Goal: Task Accomplishment & Management: Complete application form

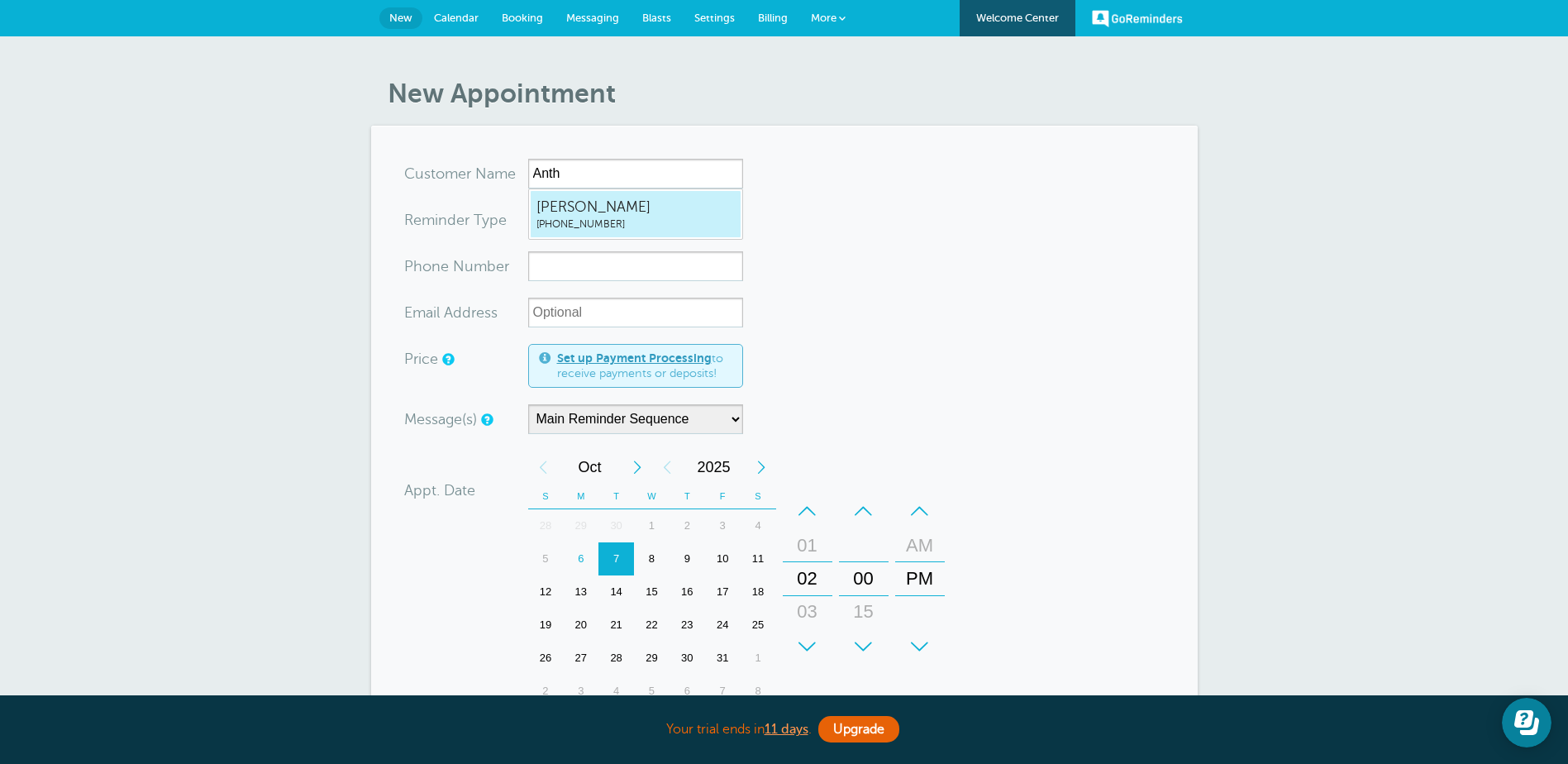
click at [548, 213] on span "Anthony Martinez" at bounding box center [636, 207] width 199 height 21
type input "AnthonyMartinez5597120634"
type input "Anthony Martinez"
type input "(559) 712-0634"
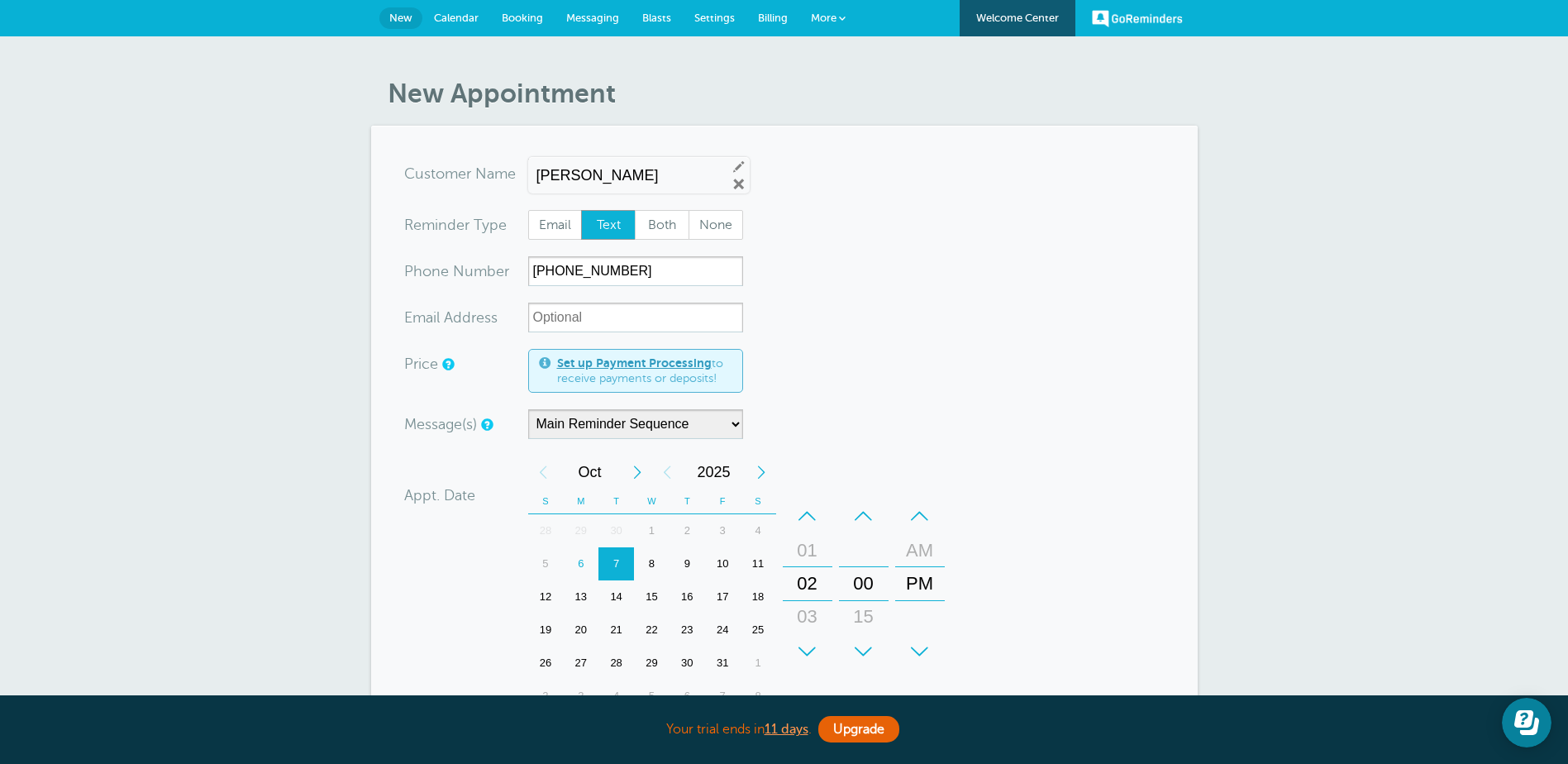
click at [581, 21] on span "Messaging" at bounding box center [592, 18] width 53 height 13
click at [594, 3] on link "Messaging" at bounding box center [593, 18] width 76 height 36
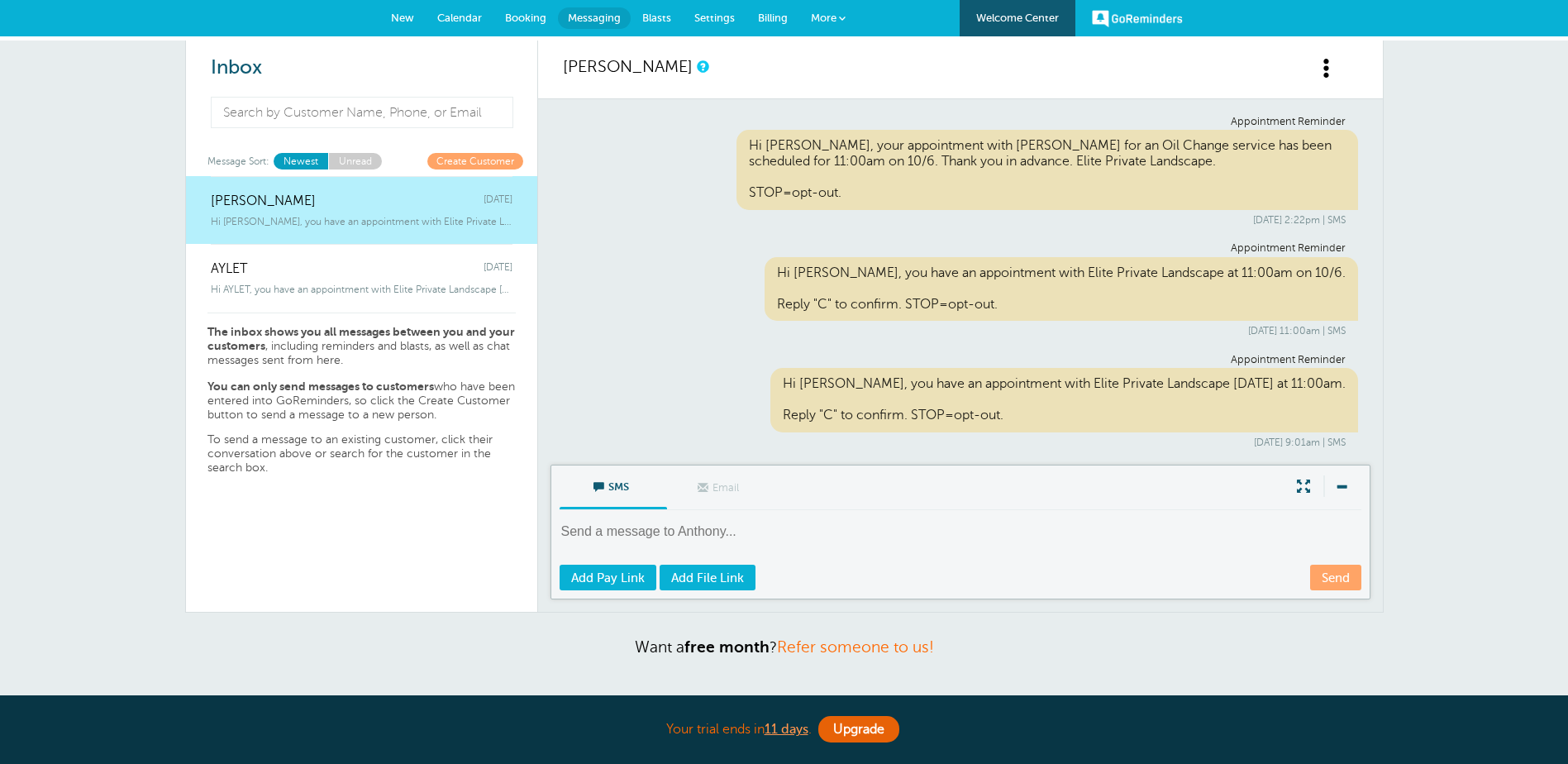
click at [475, 7] on link "Calendar" at bounding box center [459, 18] width 68 height 36
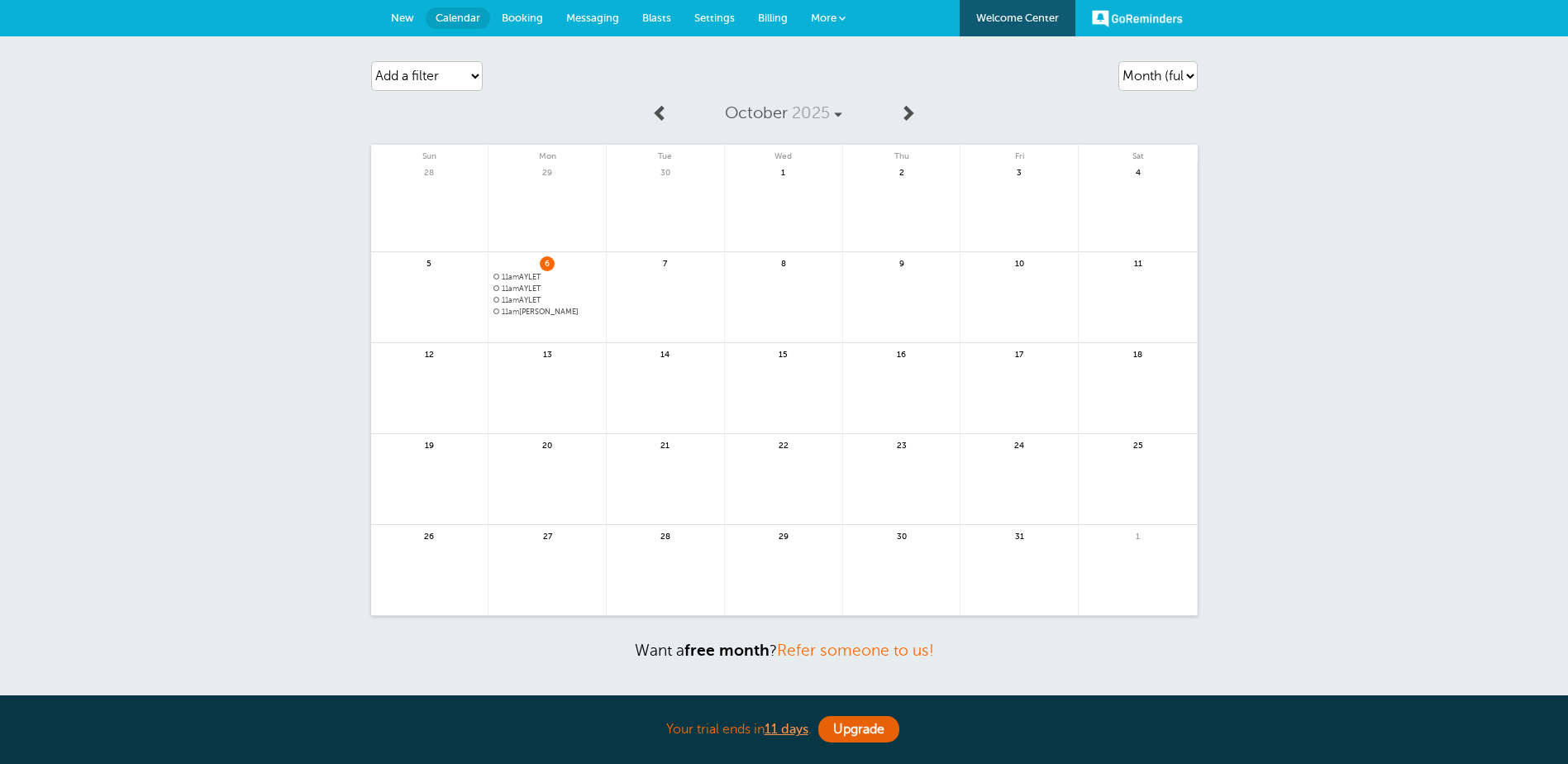
click at [523, 17] on span "Booking" at bounding box center [522, 18] width 41 height 13
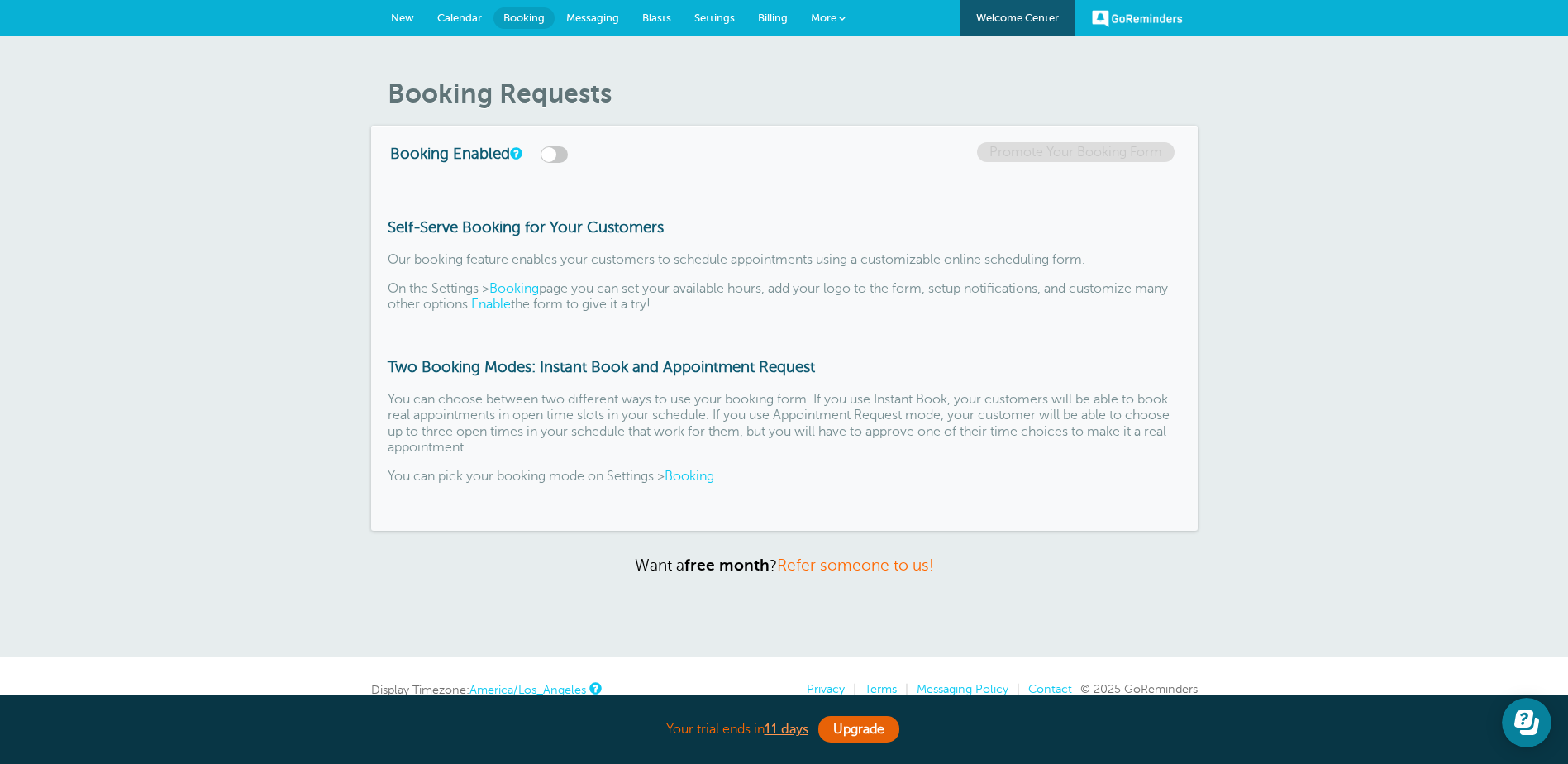
click at [417, 20] on link "New" at bounding box center [402, 18] width 46 height 36
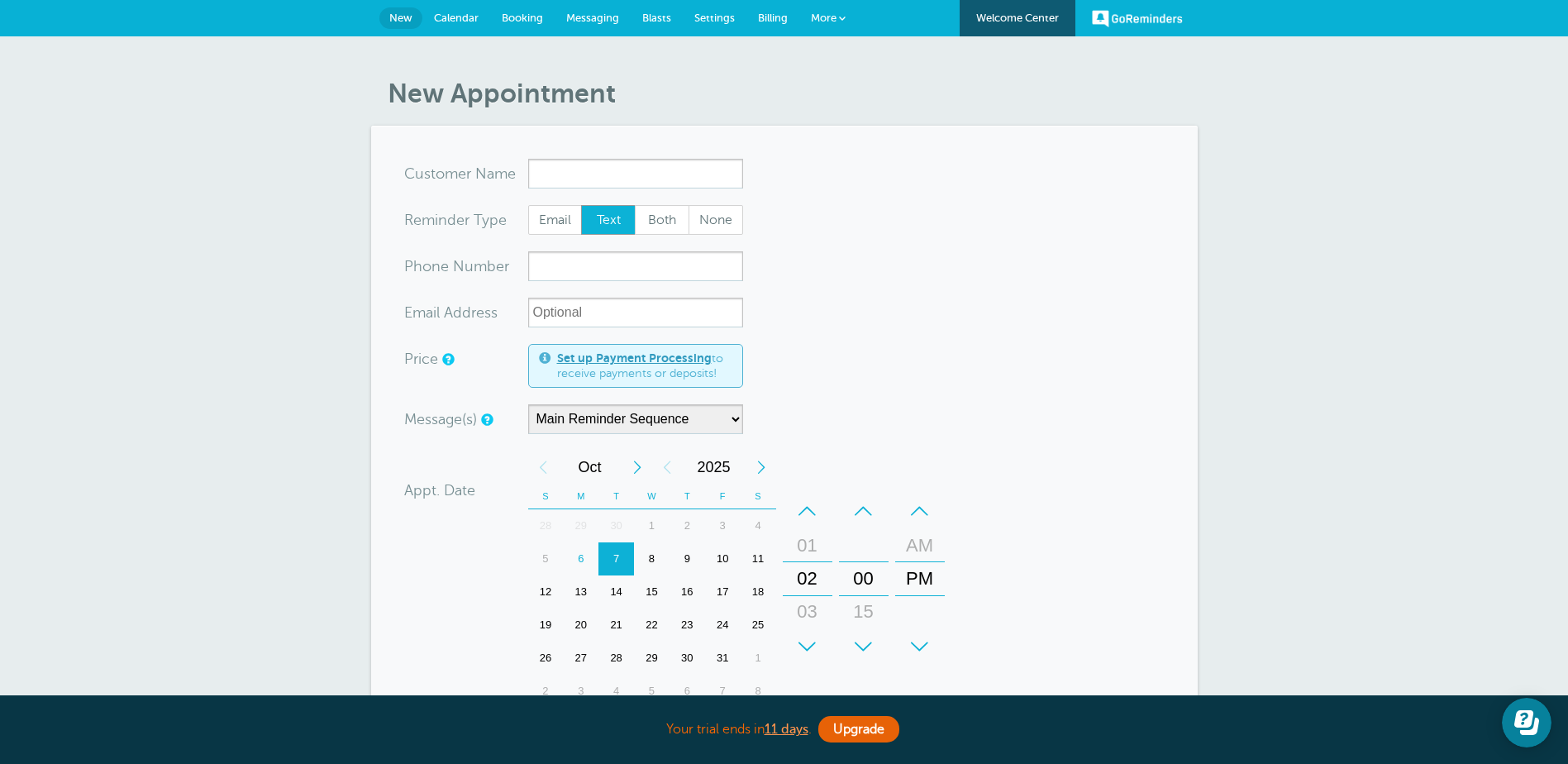
click at [706, 12] on span "Settings" at bounding box center [714, 18] width 40 height 13
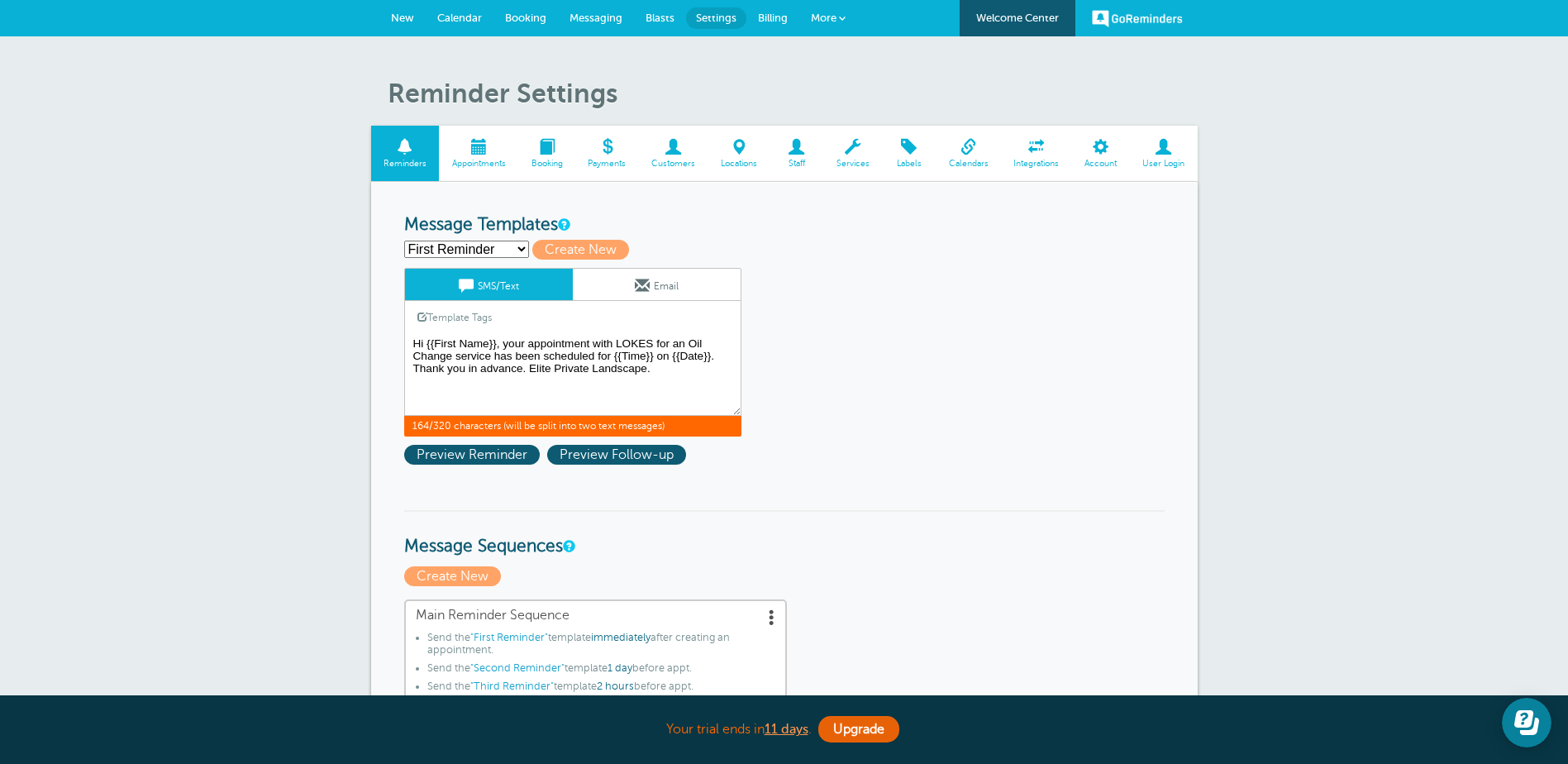
drag, startPoint x: 590, startPoint y: 343, endPoint x: 530, endPoint y: 338, distance: 60.2
click at [530, 338] on textarea "Hi {{First Name}}, your appointment with LOKES for an Oil Change service has be…" at bounding box center [573, 374] width 337 height 83
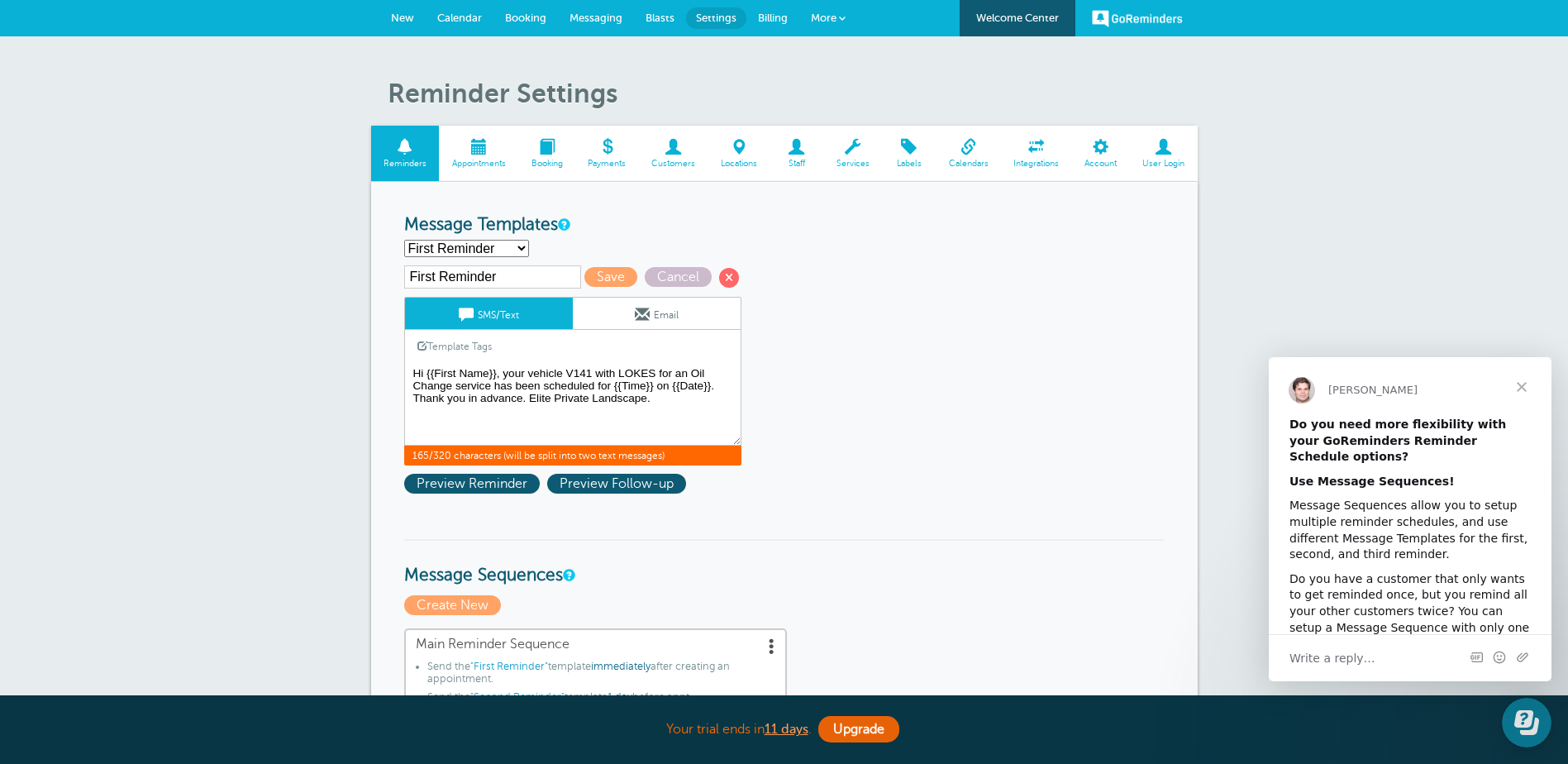
click at [616, 371] on textarea "Hi {{First Name}}, your appointment with LOKES for an Oil Change service has be…" at bounding box center [573, 404] width 337 height 83
click at [556, 374] on textarea "Hi {{First Name}}, your appointment with LOKES for an Oil Change service has be…" at bounding box center [573, 404] width 337 height 83
drag, startPoint x: 713, startPoint y: 387, endPoint x: 601, endPoint y: 371, distance: 113.1
click at [599, 373] on textarea "Hi {{First Name}}, your appointment with LOKES for an Oil Change service has be…" at bounding box center [573, 404] width 337 height 83
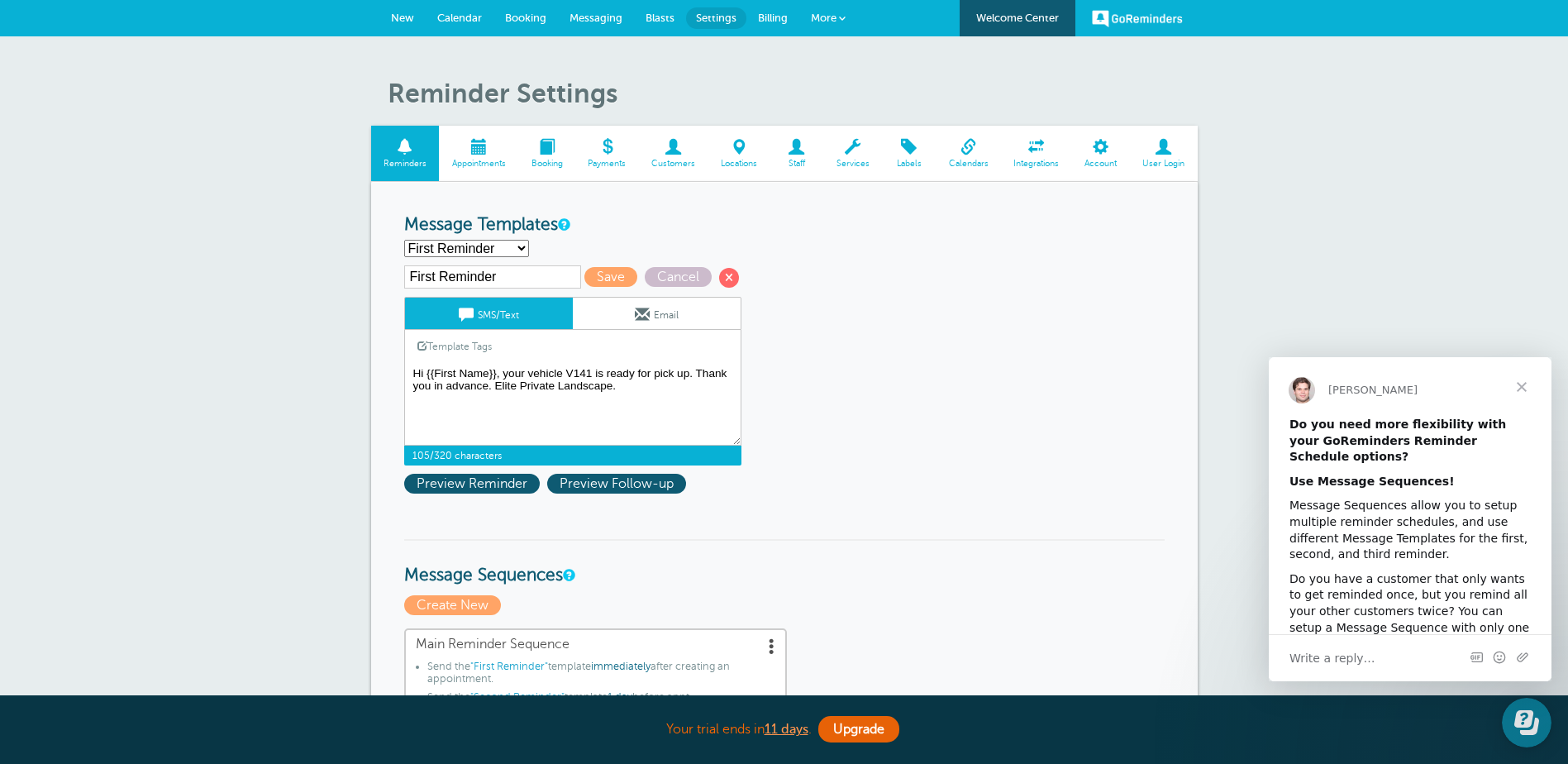
click at [697, 372] on textarea "Hi {{First Name}}, your appointment with LOKES for an Oil Change service has be…" at bounding box center [573, 404] width 337 height 83
click at [511, 381] on textarea "Hi {{First Name}}, your appointment with LOKES for an Oil Change service has be…" at bounding box center [573, 404] width 337 height 83
click at [506, 387] on textarea "Hi {{First Name}}, your appointment with LOKES for an Oil Change service has be…" at bounding box center [573, 404] width 337 height 83
click at [509, 386] on textarea "Hi {{First Name}}, your appointment with LOKES for an Oil Change service has be…" at bounding box center [573, 404] width 337 height 83
type textarea "Hi {{First Name}}, your vehicle V141 is ready for pick up. Keys are located at …"
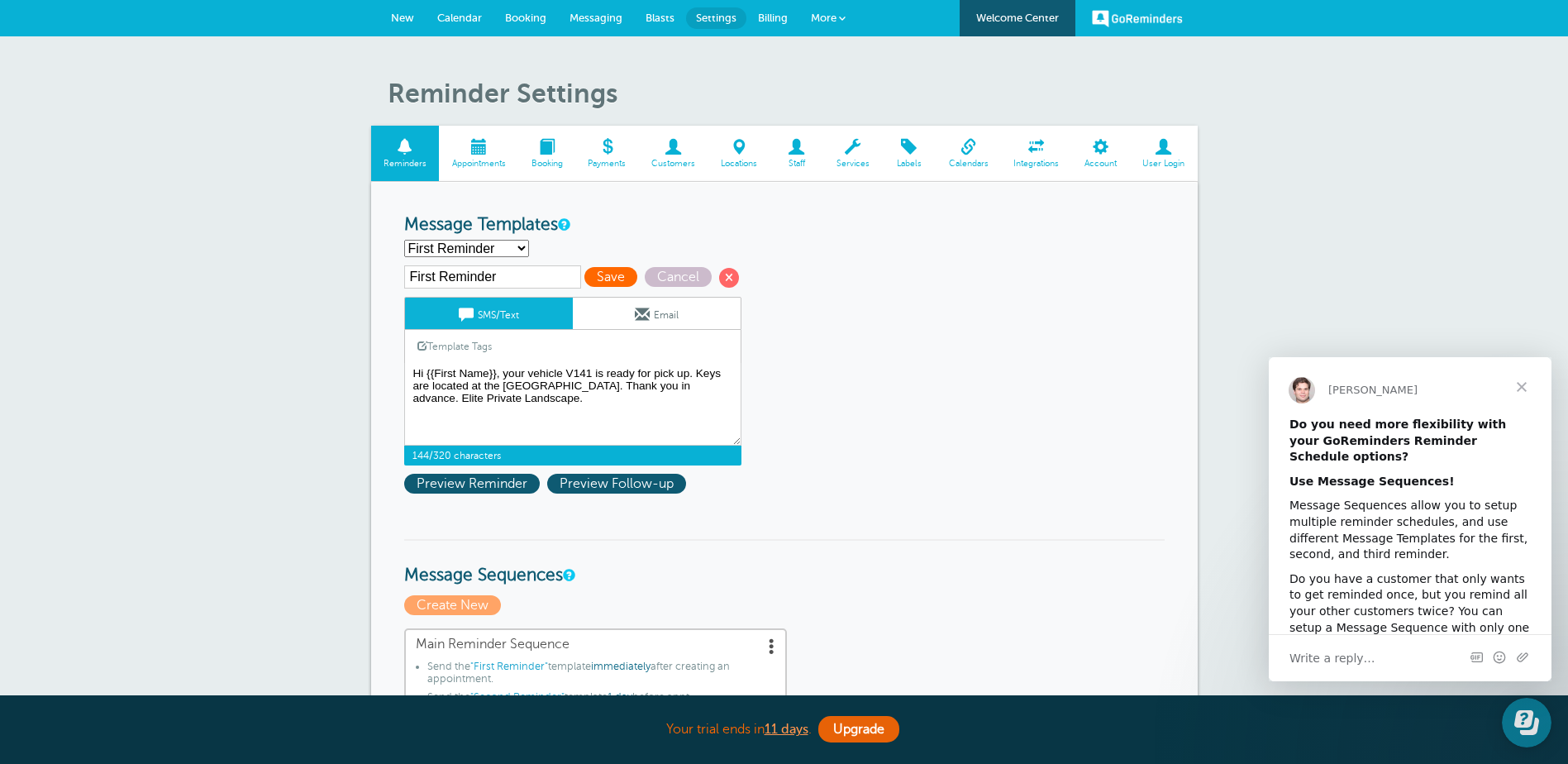
click at [600, 279] on span "Save" at bounding box center [610, 277] width 53 height 20
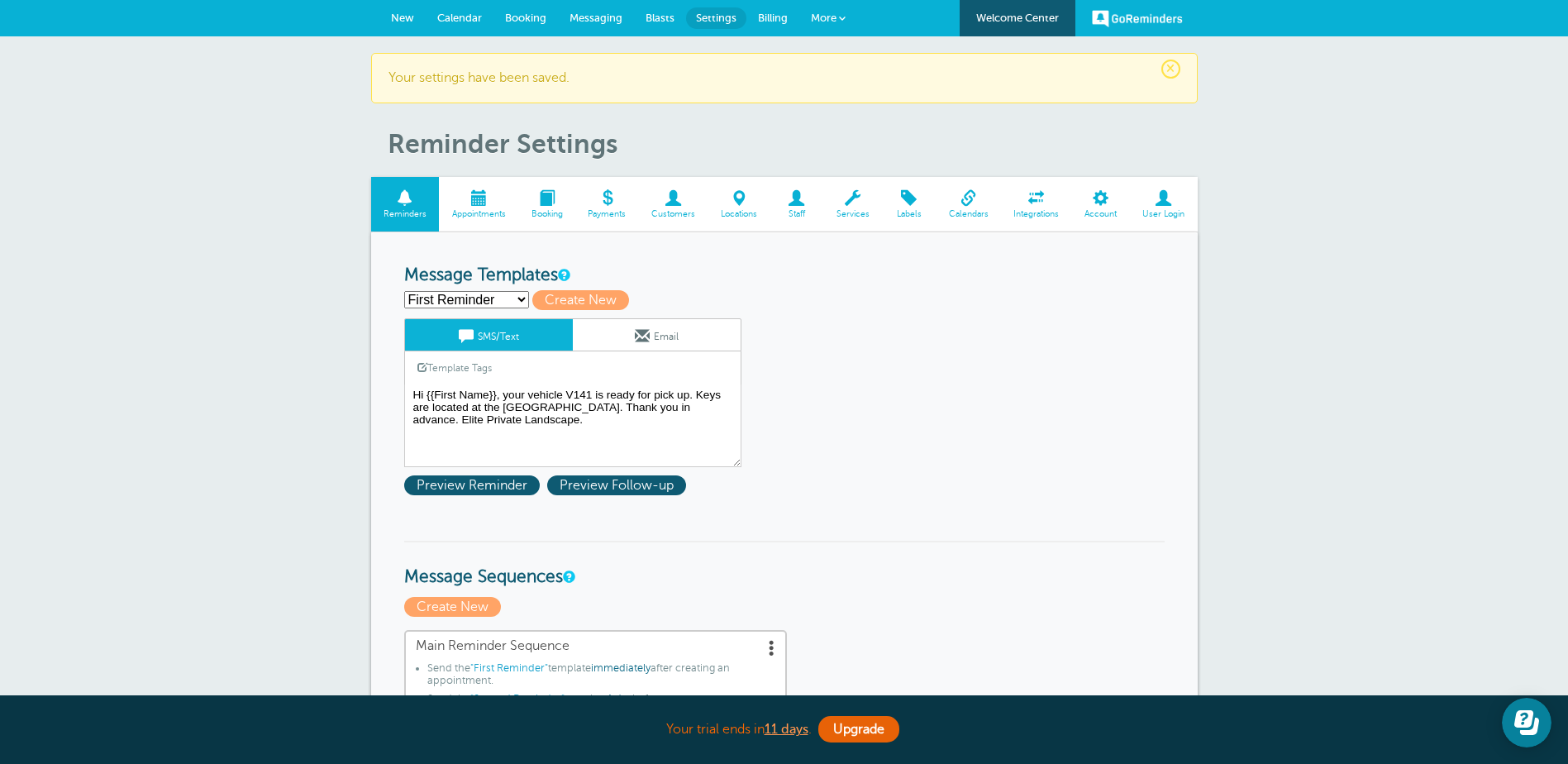
click at [400, 18] on span "New" at bounding box center [402, 18] width 23 height 13
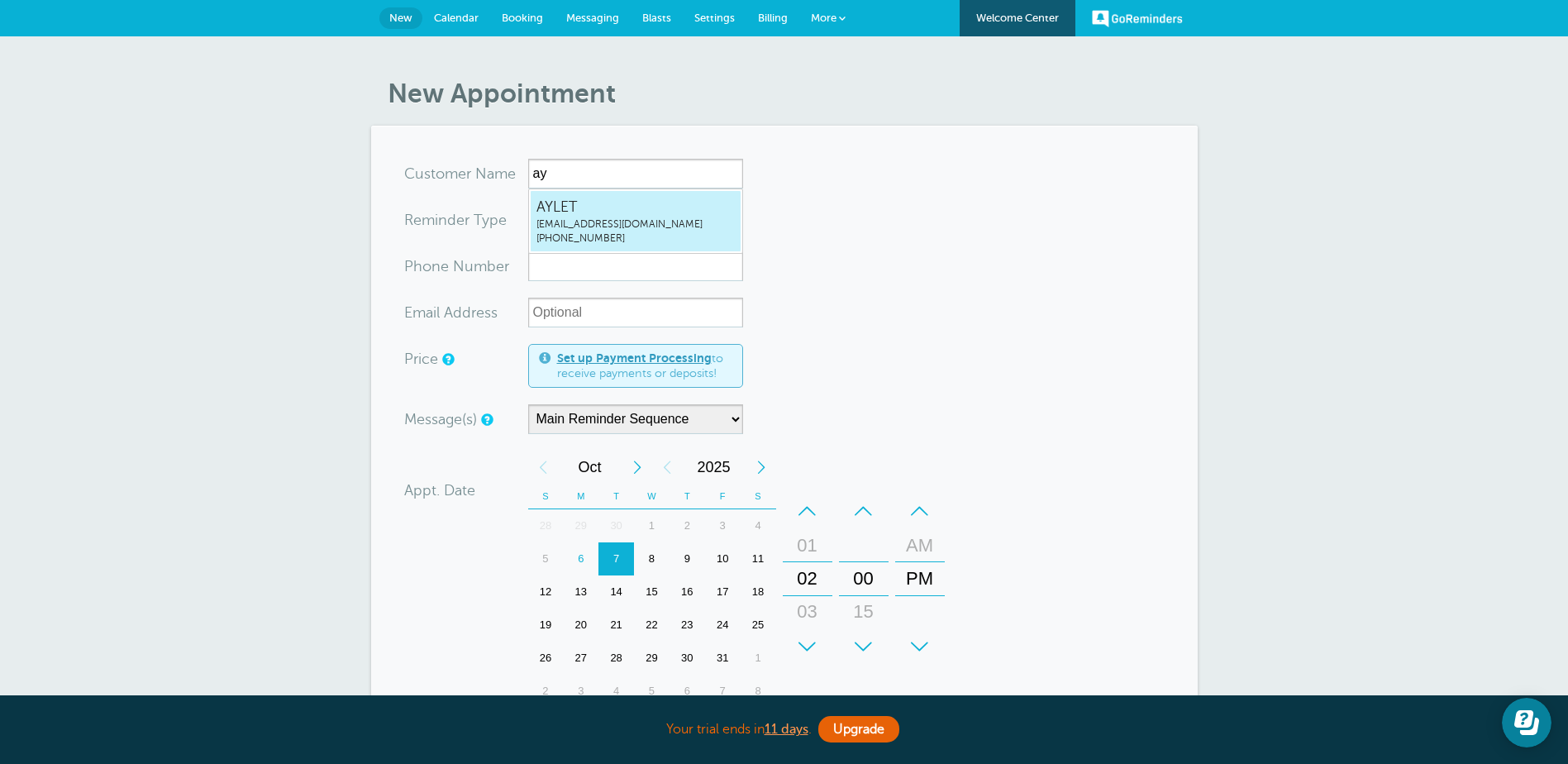
click at [590, 212] on span "AYLET" at bounding box center [636, 207] width 199 height 21
type input "AYLETayletb@eliteteamoffices.com5598728871"
type input "AYLET"
type input "[PHONE_NUMBER]"
type input "[EMAIL_ADDRESS][DOMAIN_NAME]"
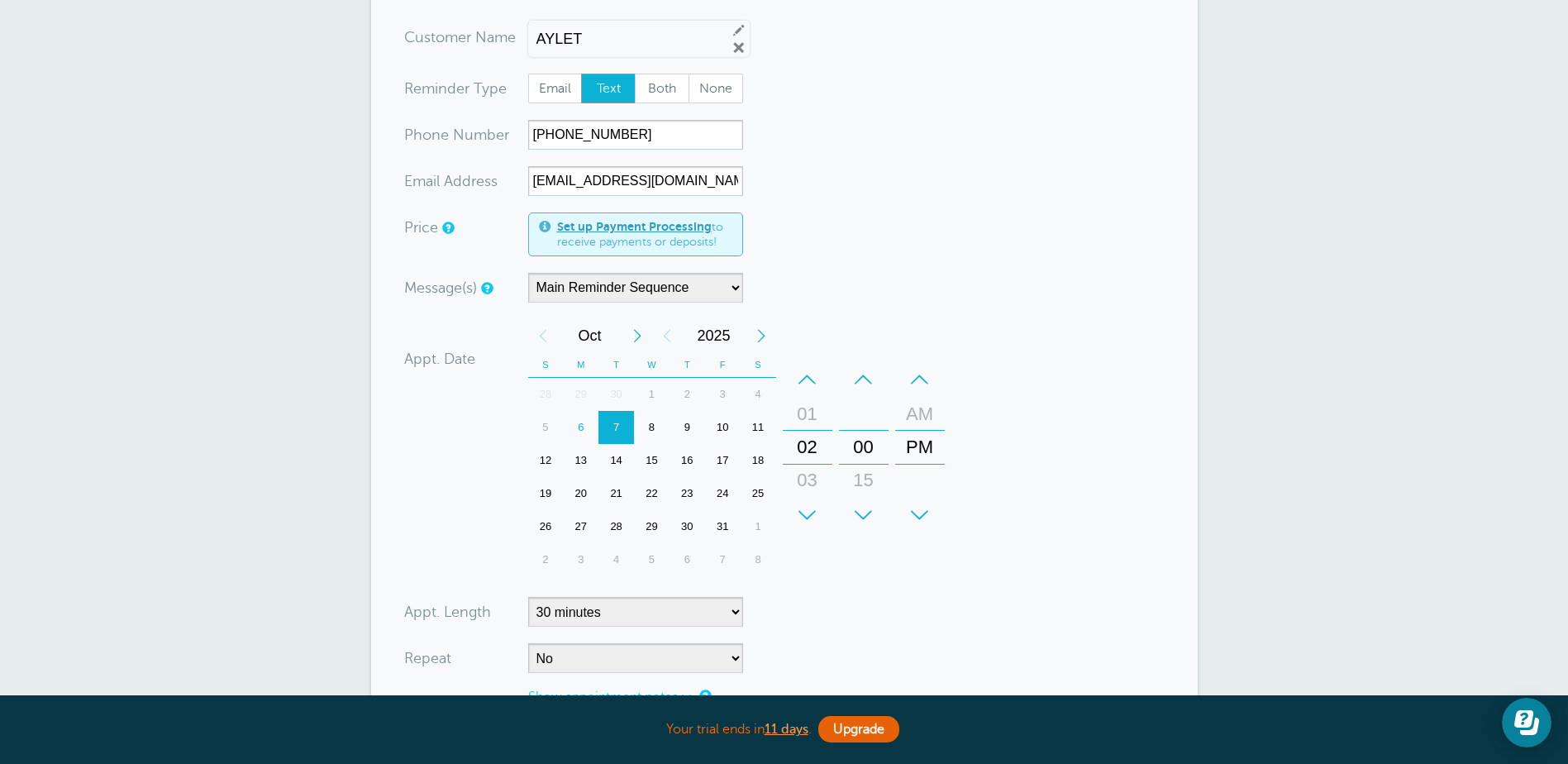
scroll to position [165, 0]
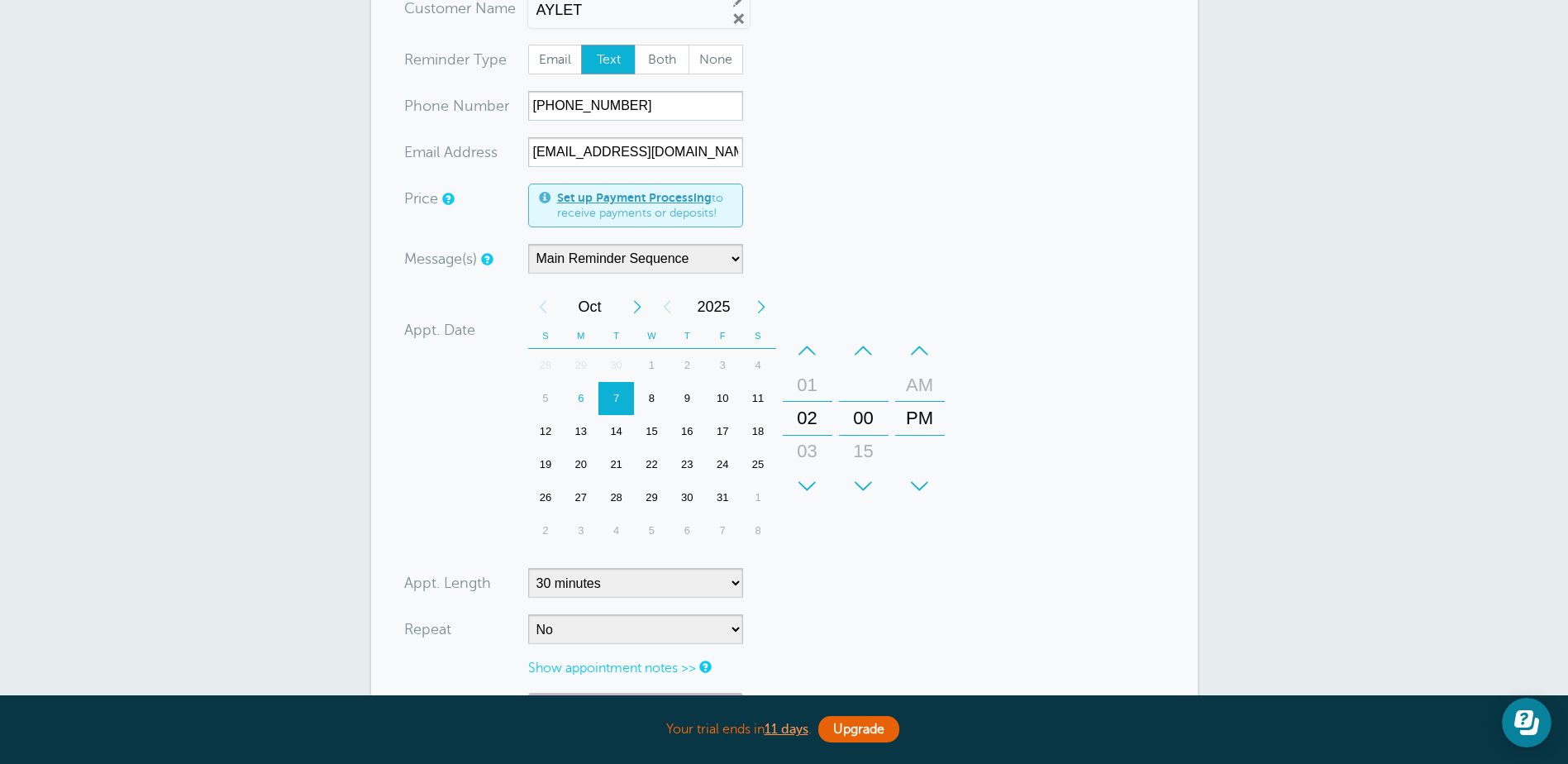
click at [583, 398] on div "6" at bounding box center [580, 398] width 35 height 33
click at [859, 476] on div "+" at bounding box center [864, 486] width 49 height 33
click at [859, 476] on div "+" at bounding box center [864, 486] width 49 height 33
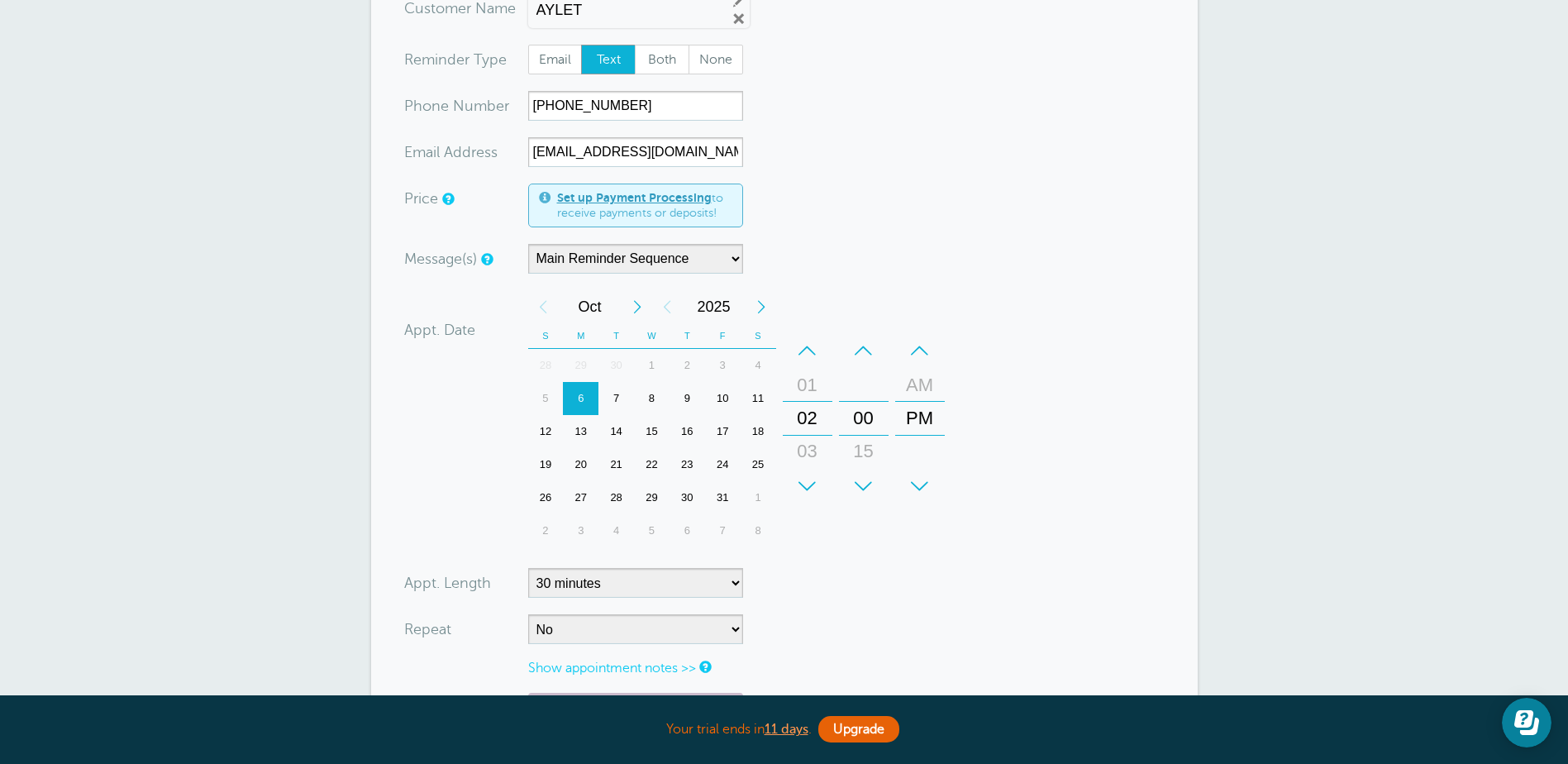
click at [856, 347] on div "–" at bounding box center [864, 350] width 49 height 33
click at [861, 393] on div "30" at bounding box center [864, 385] width 39 height 33
click at [834, 597] on form "You are creating a new customer. To use an existing customer select one from th…" at bounding box center [784, 404] width 761 height 822
click at [649, 595] on select "5 minutes 10 minutes 15 minutes 20 minutes 25 minutes 30 minutes 35 minutes 40 …" at bounding box center [636, 582] width 215 height 29
select select "5"
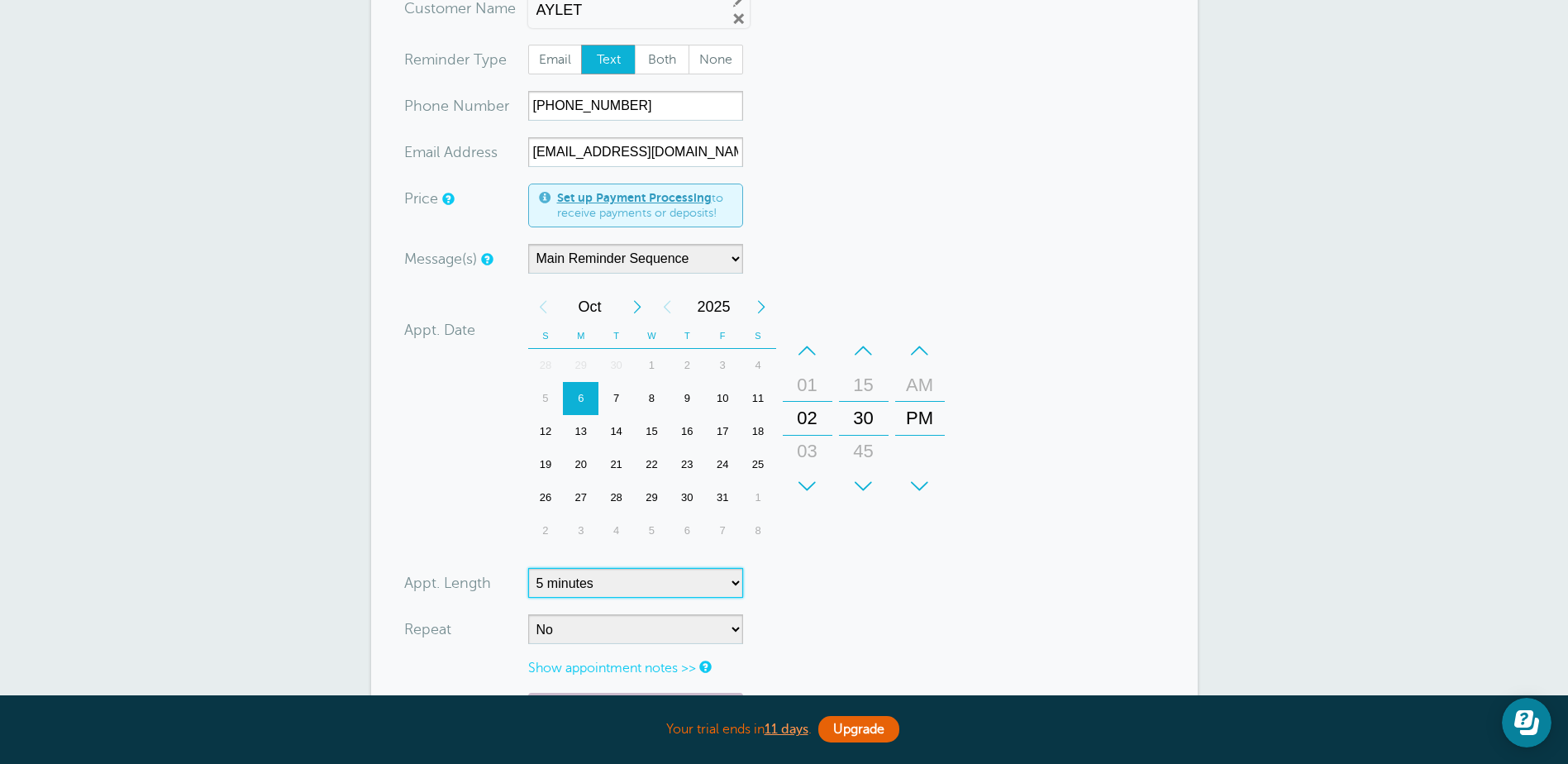
click at [528, 568] on select "5 minutes 10 minutes 15 minutes 20 minutes 25 minutes 30 minutes 35 minutes 40 …" at bounding box center [636, 582] width 215 height 29
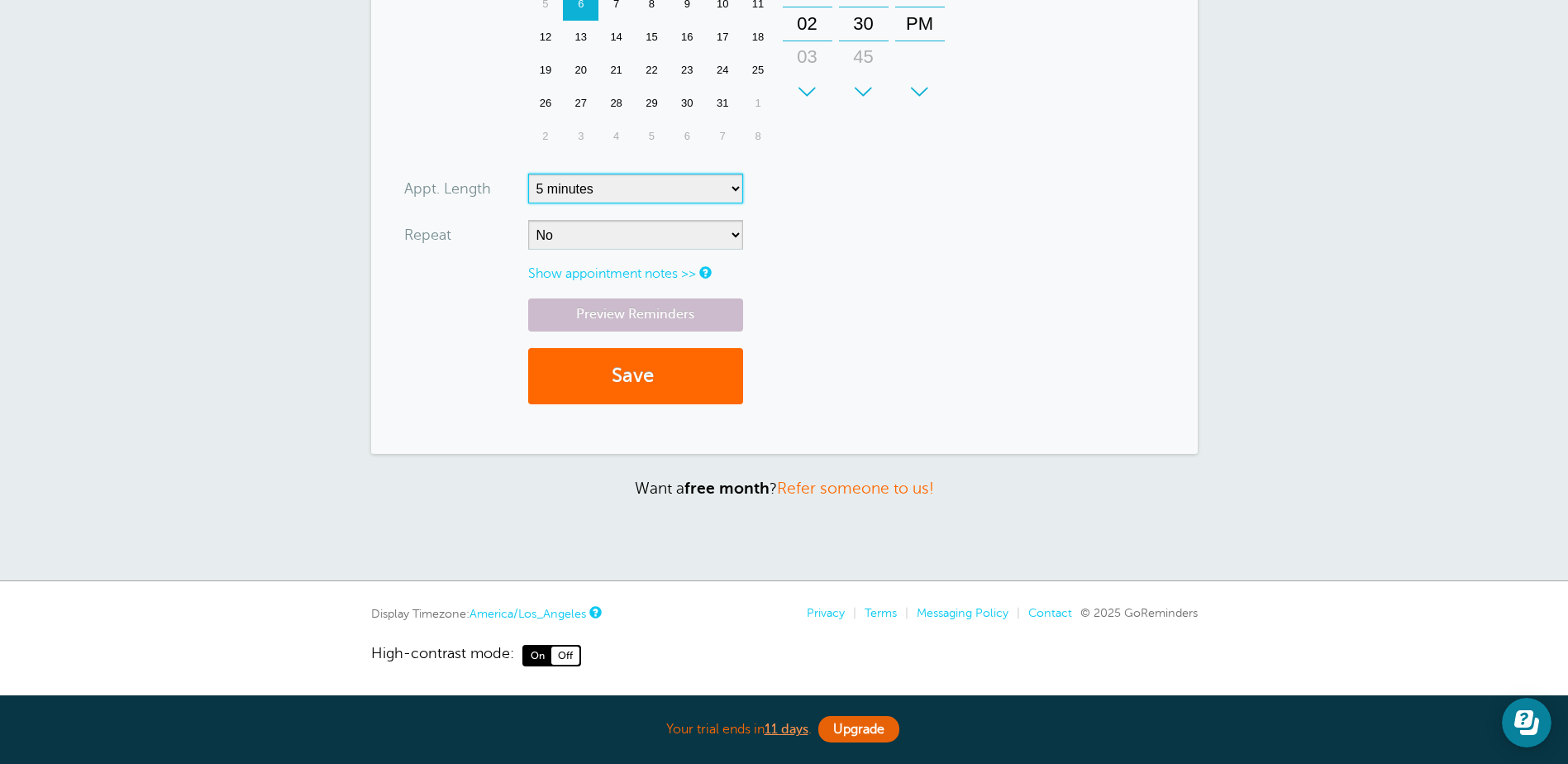
scroll to position [561, 0]
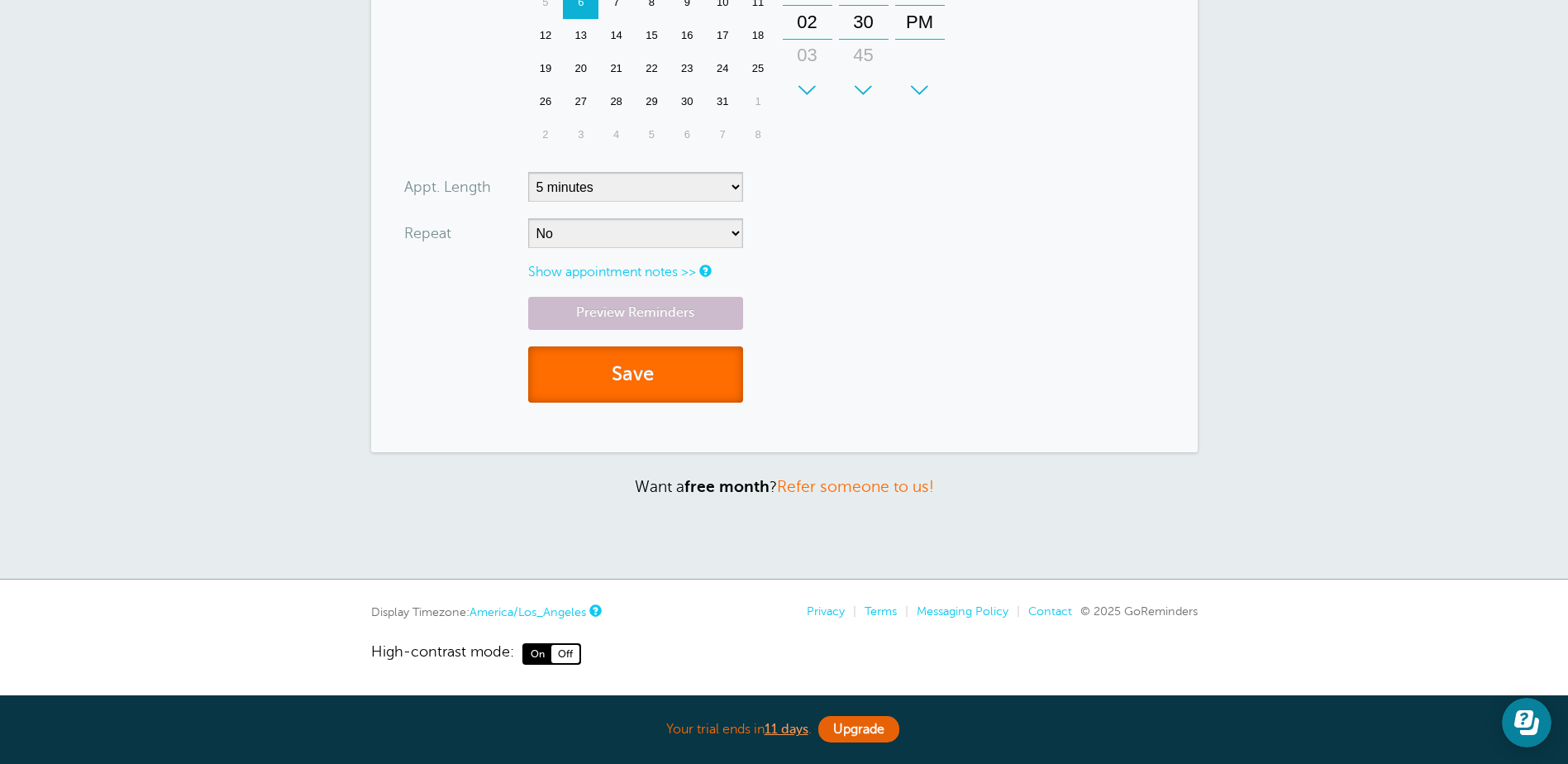
click at [633, 373] on button "Save" at bounding box center [636, 375] width 215 height 57
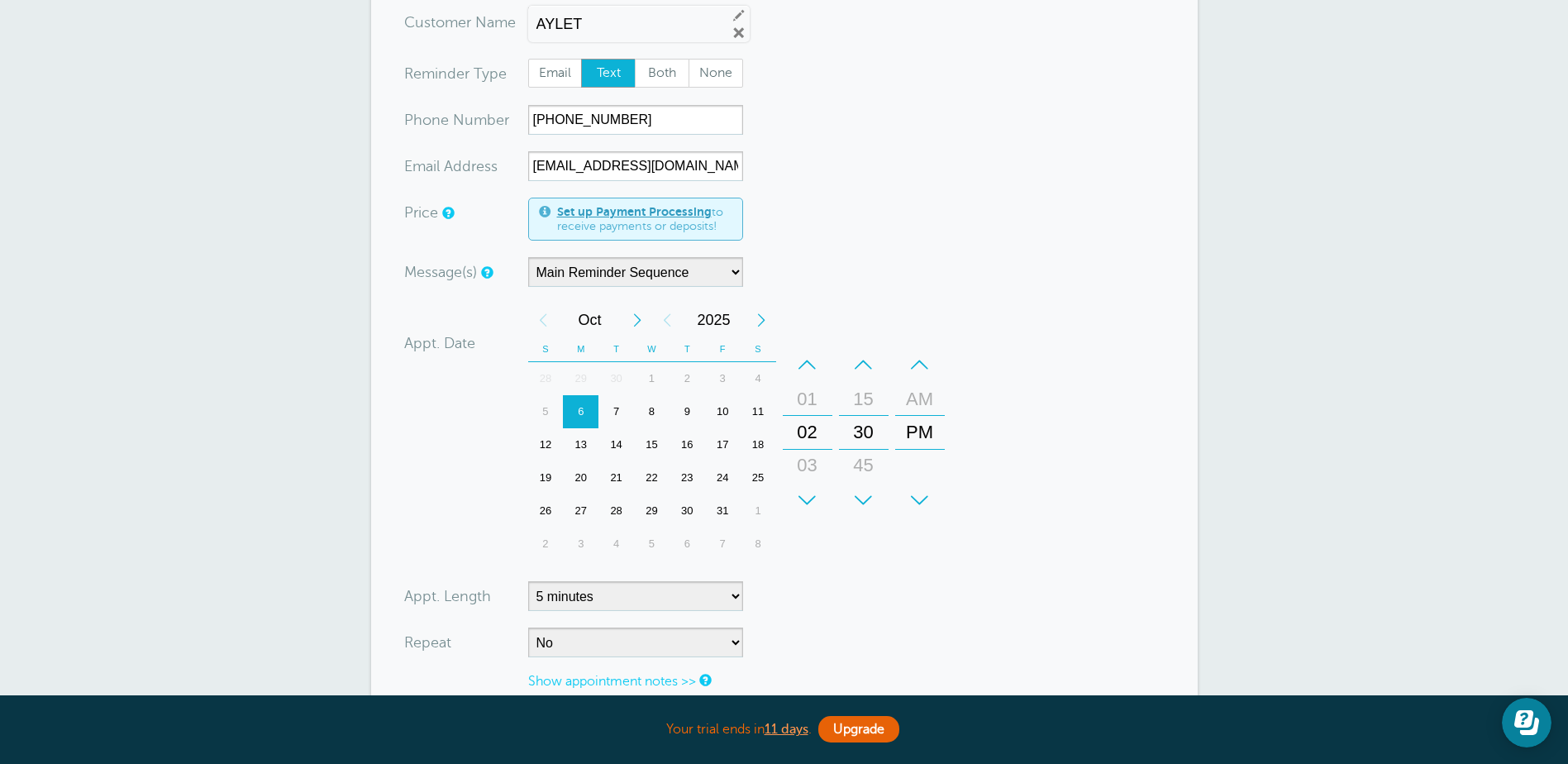
scroll to position [165, 0]
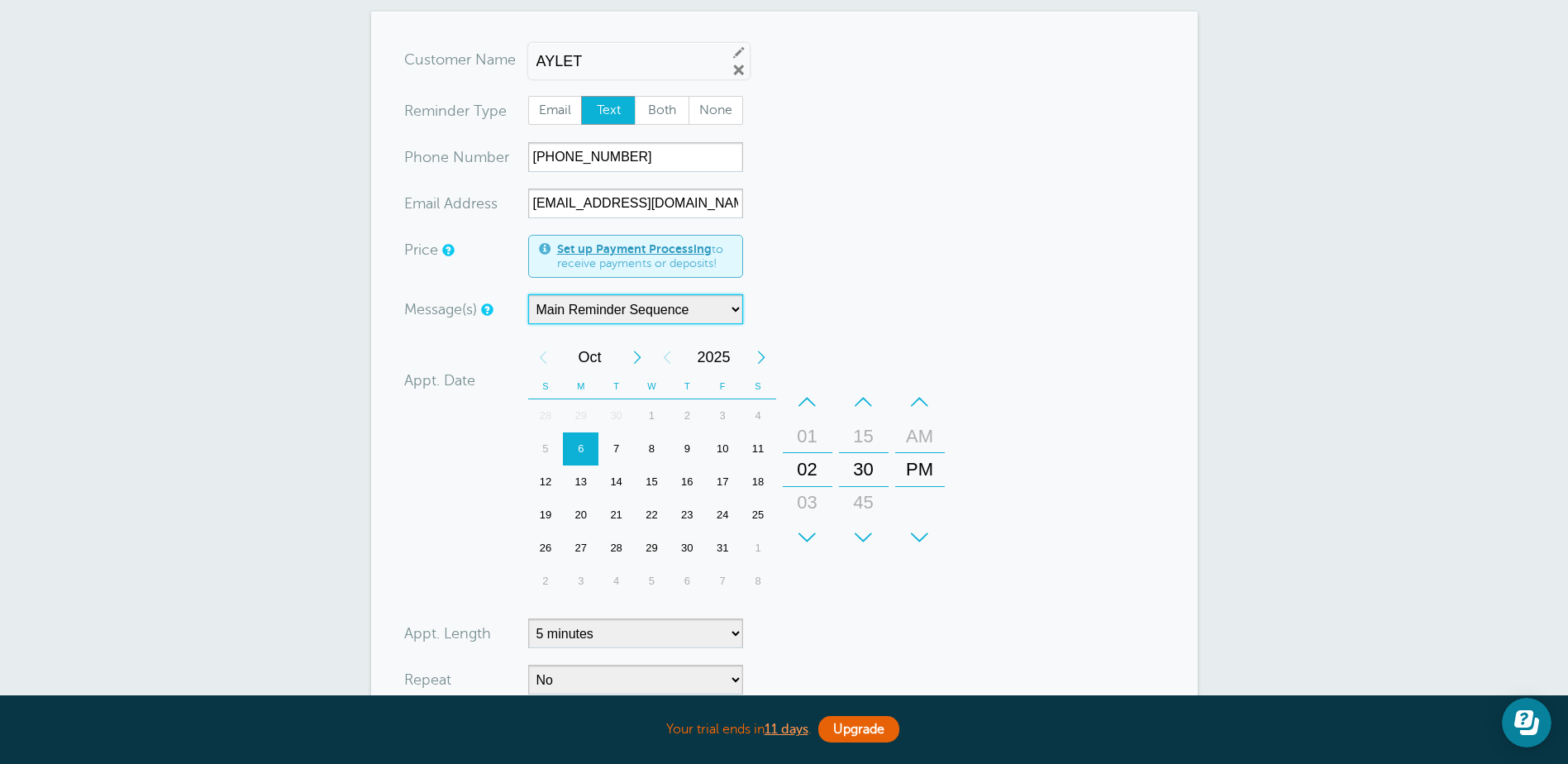
click at [639, 317] on select "Main Reminder Sequence" at bounding box center [636, 309] width 215 height 29
click at [528, 294] on select "Main Reminder Sequence" at bounding box center [636, 309] width 215 height 29
click at [585, 445] on div "6" at bounding box center [580, 449] width 35 height 33
click at [858, 524] on div "+" at bounding box center [864, 537] width 49 height 33
click at [866, 458] on div "45" at bounding box center [864, 469] width 39 height 33
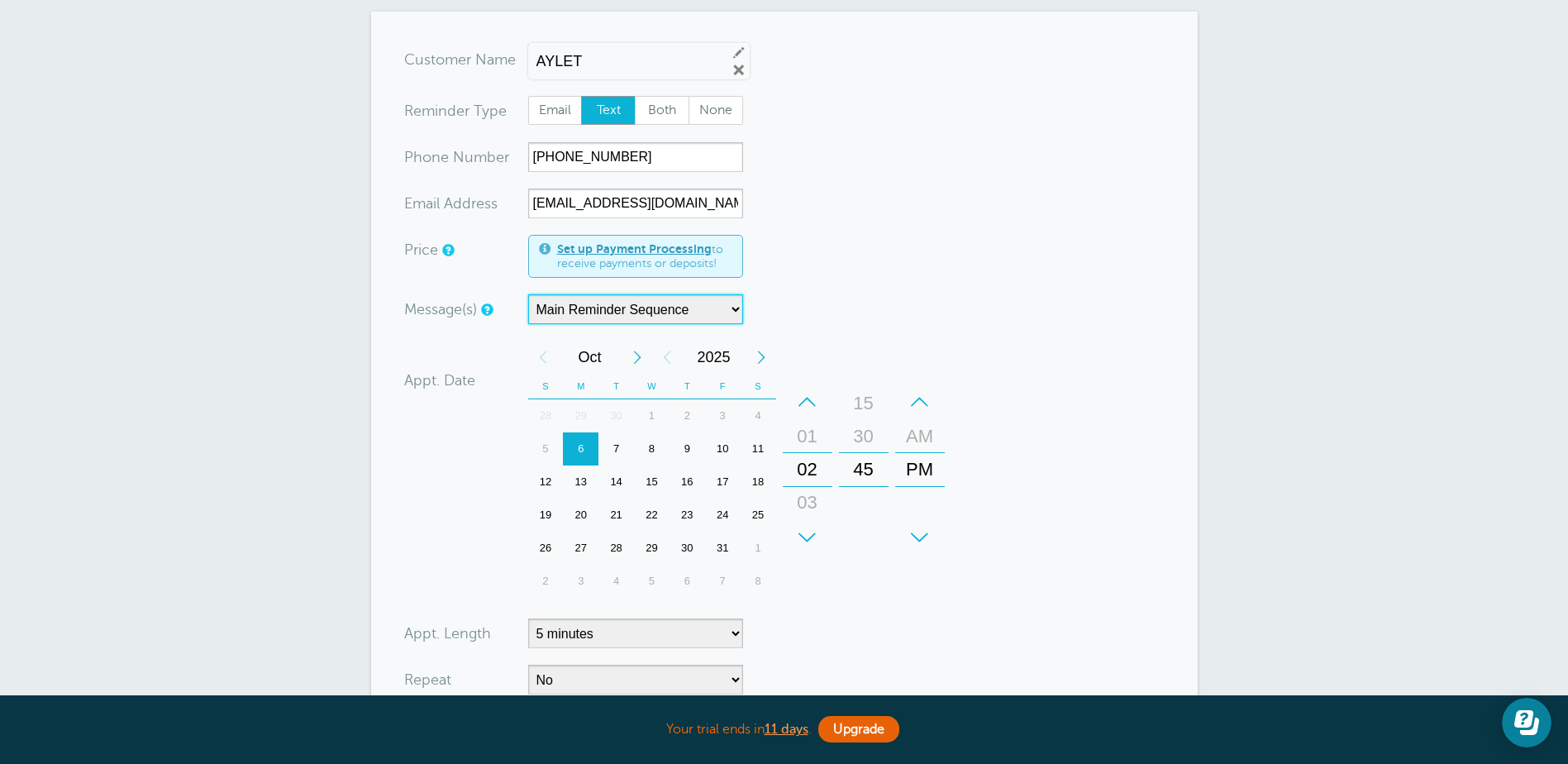
click at [864, 473] on div "45" at bounding box center [864, 469] width 39 height 33
click at [1079, 529] on form "You are creating a new customer. To use an existing customer select one from th…" at bounding box center [784, 455] width 761 height 822
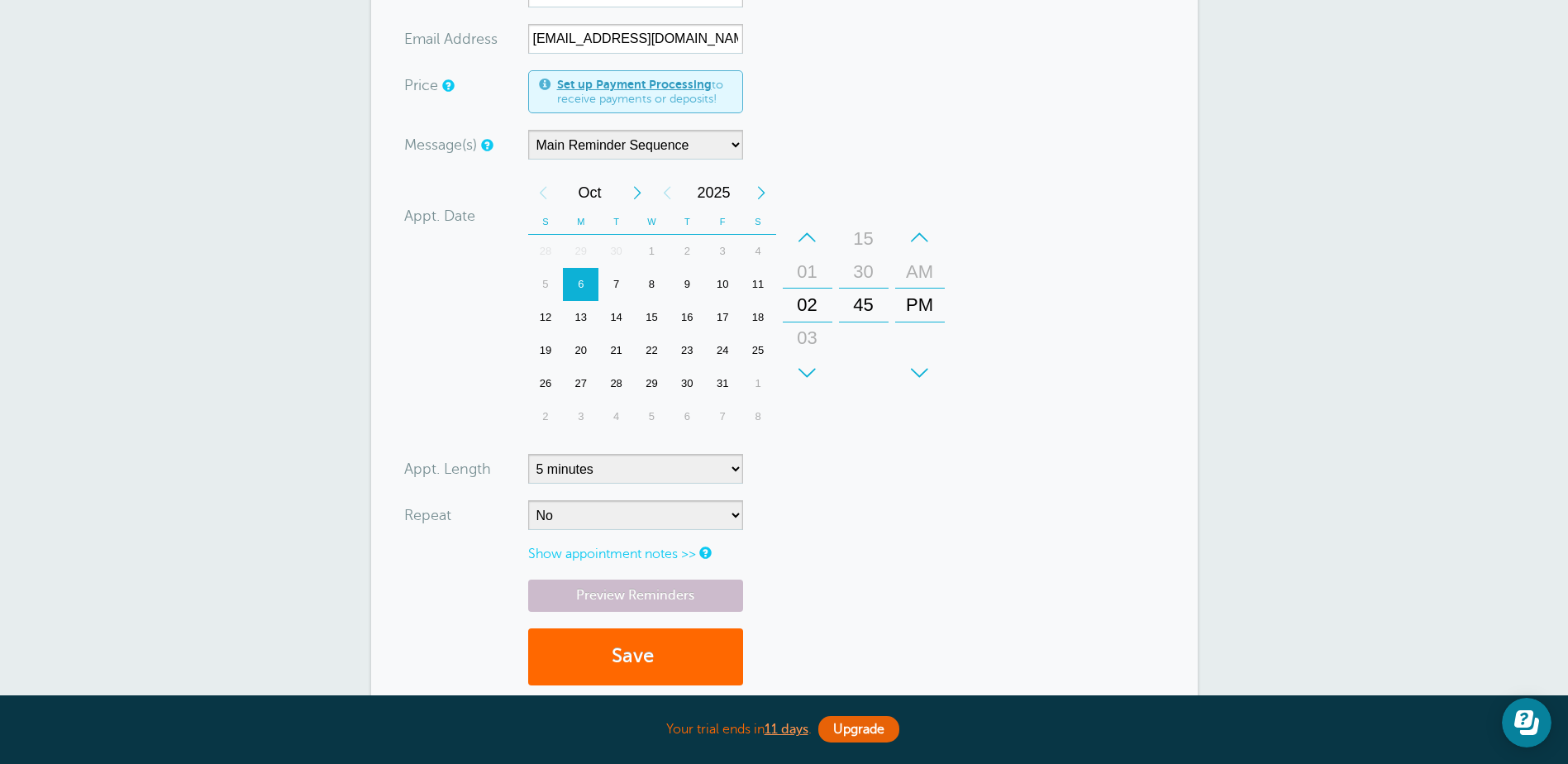
scroll to position [330, 0]
click at [639, 645] on button "Save" at bounding box center [636, 656] width 215 height 57
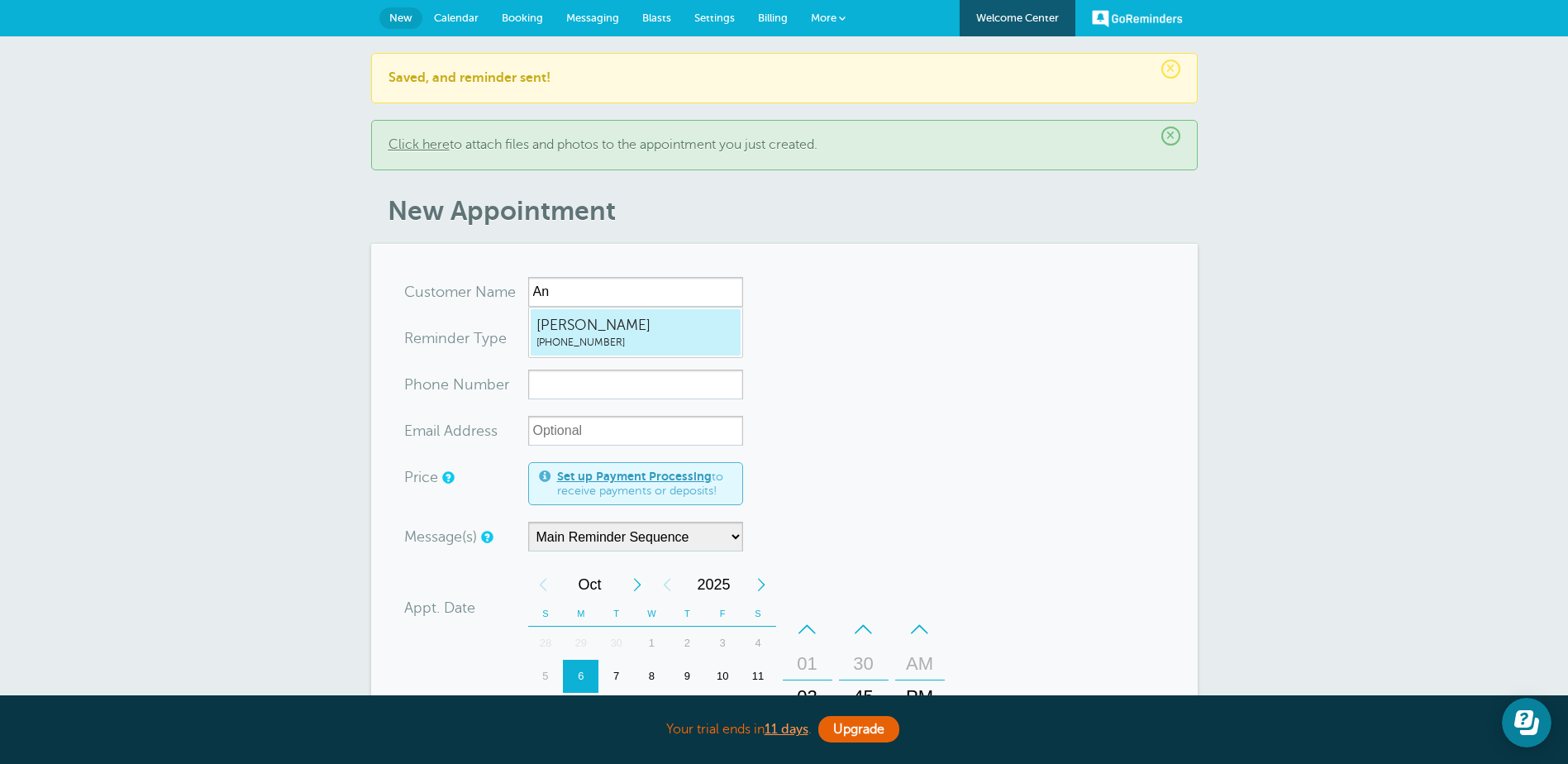
click at [573, 339] on span "[PHONE_NUMBER]" at bounding box center [636, 342] width 199 height 14
type input "AnthonyMartinez5597120634"
type input "[PERSON_NAME]"
type input "[PHONE_NUMBER]"
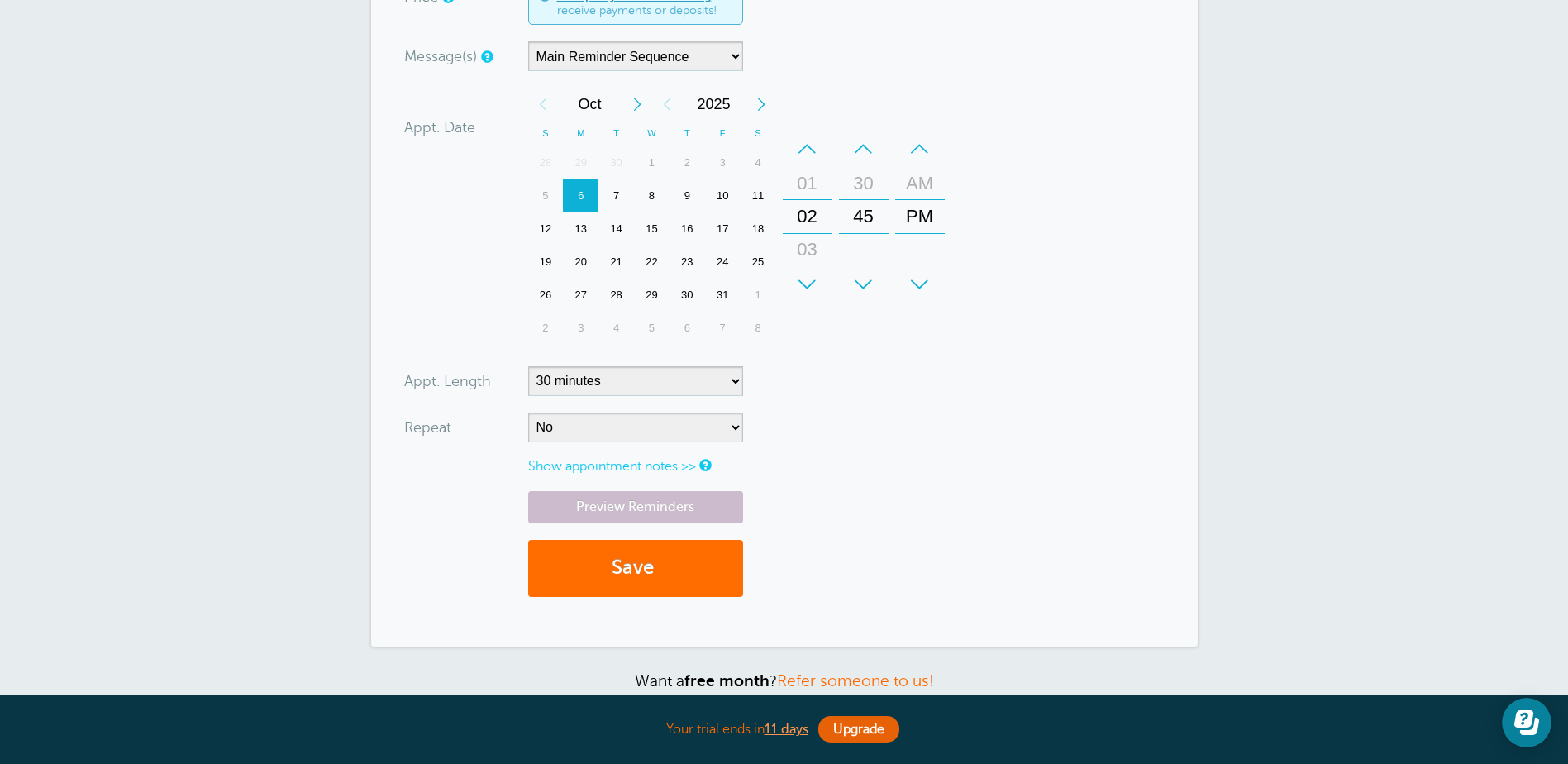
scroll to position [496, 0]
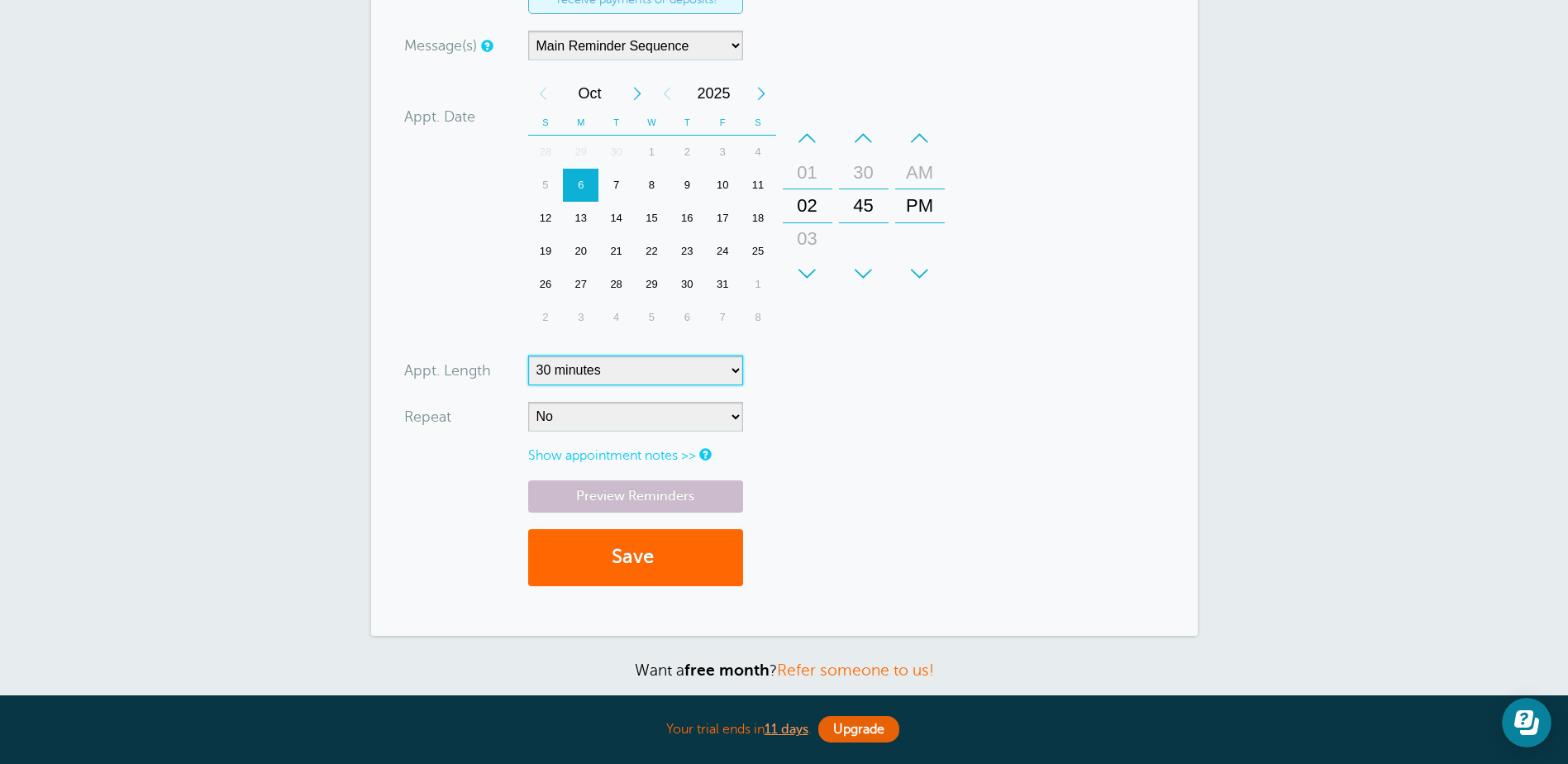
click at [602, 379] on select "5 minutes 10 minutes 15 minutes 20 minutes 25 minutes 30 minutes 35 minutes 40 …" at bounding box center [636, 370] width 215 height 29
select select "5"
click at [528, 356] on select "5 minutes 10 minutes 15 minutes 20 minutes 25 minutes 30 minutes 35 minutes 40 …" at bounding box center [636, 370] width 215 height 29
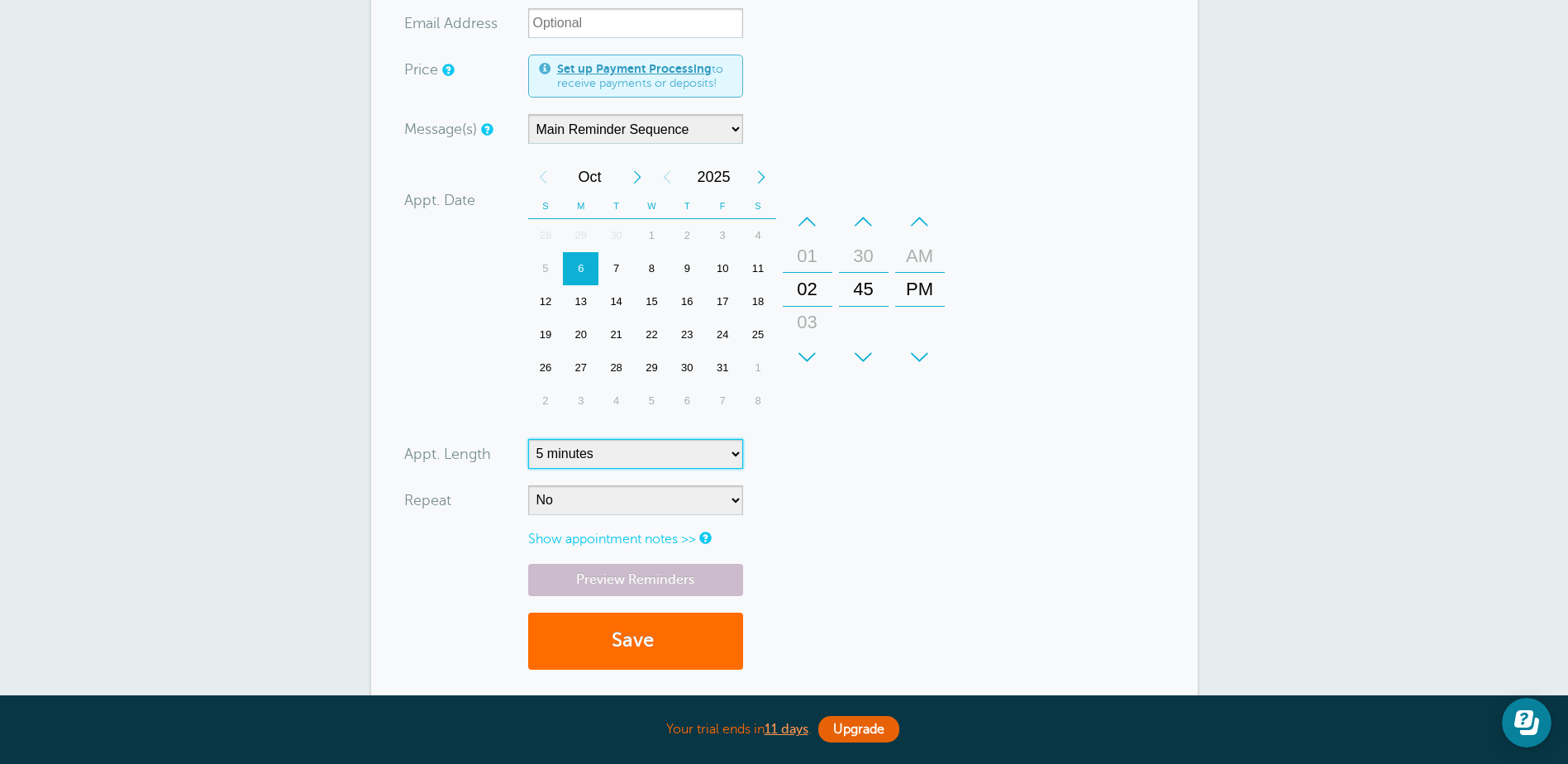
scroll to position [413, 0]
click at [680, 638] on button "Save" at bounding box center [636, 641] width 215 height 57
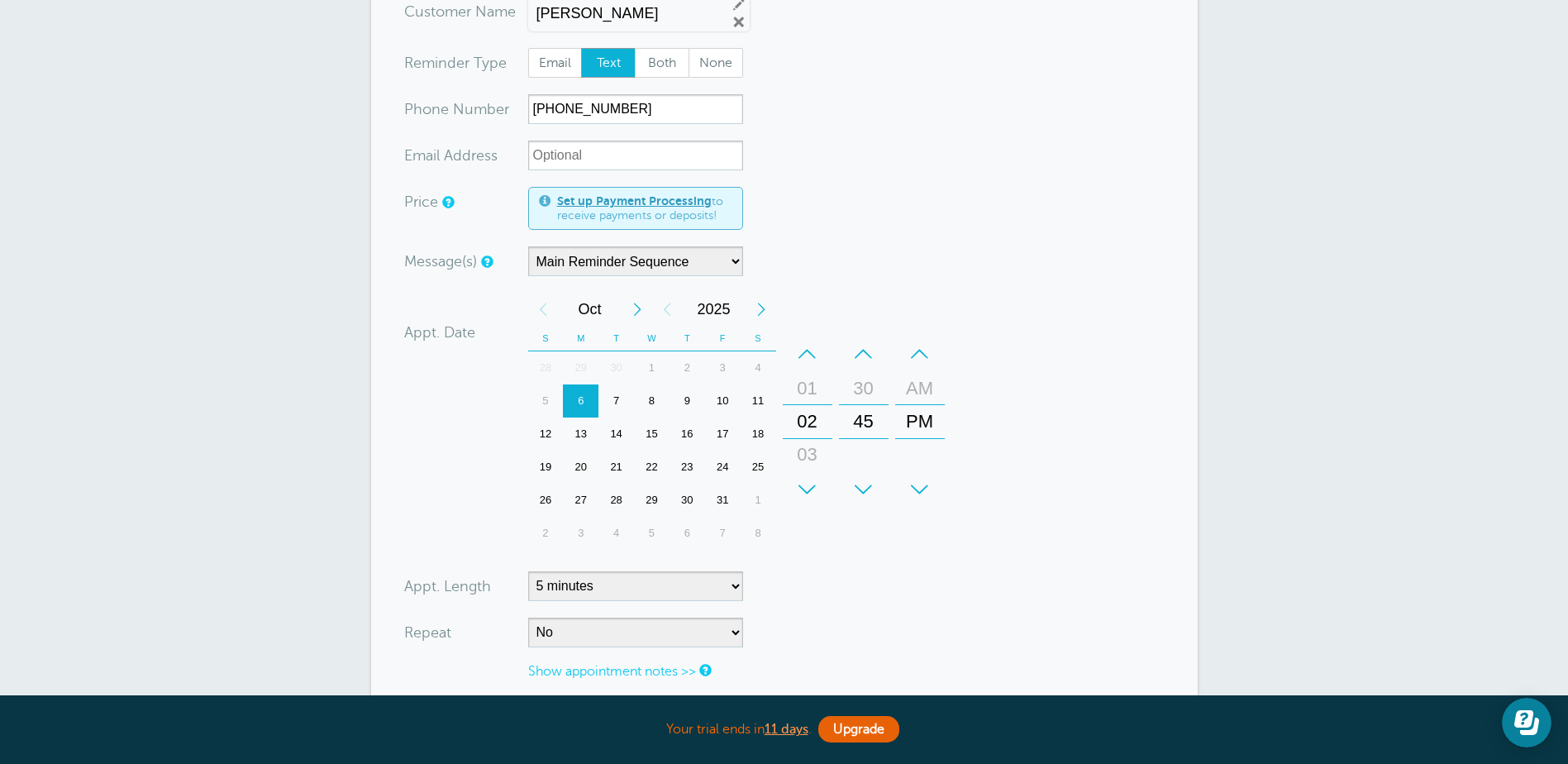
scroll to position [103, 0]
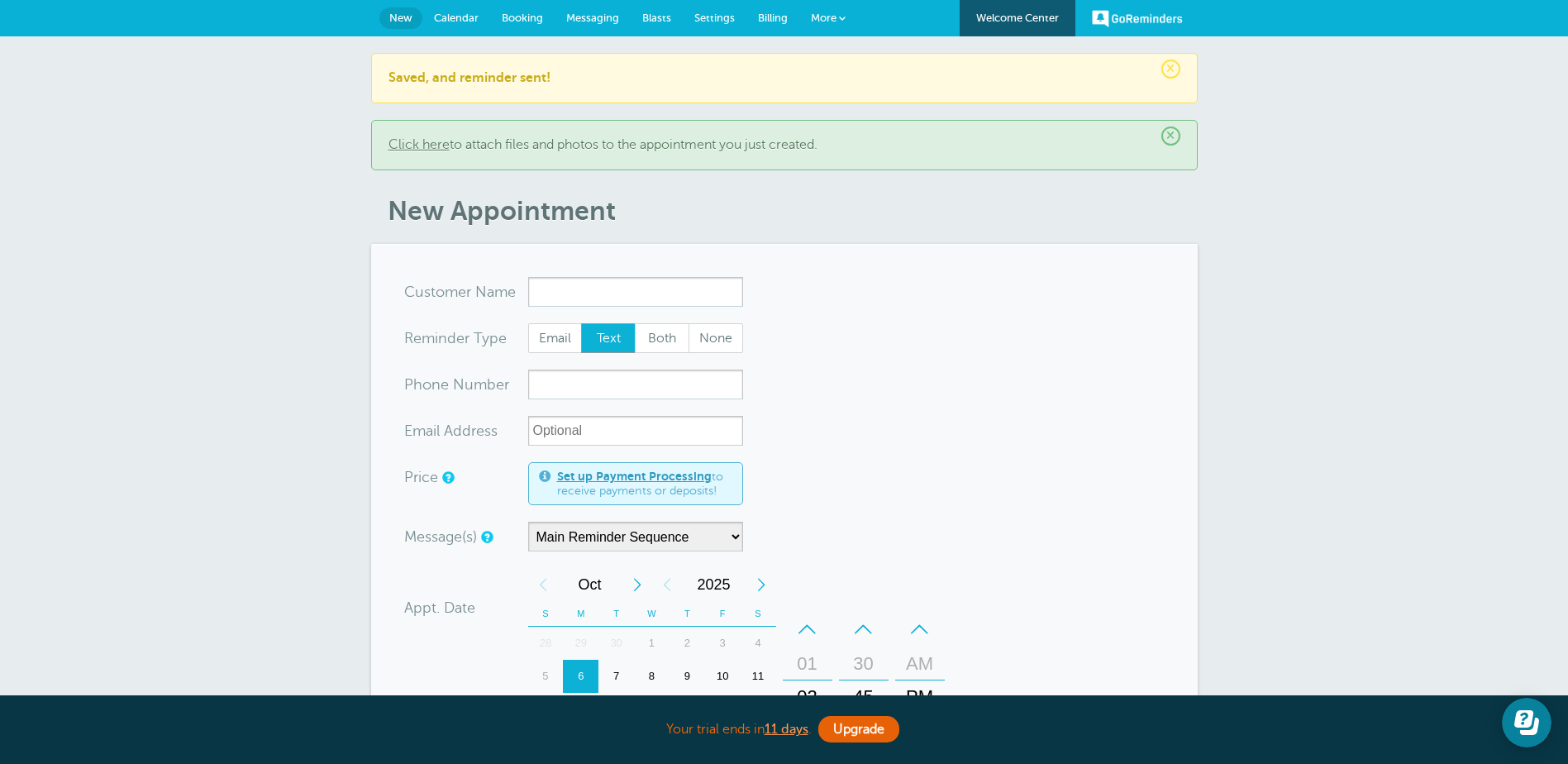
click at [571, 23] on span "Messaging" at bounding box center [592, 18] width 53 height 13
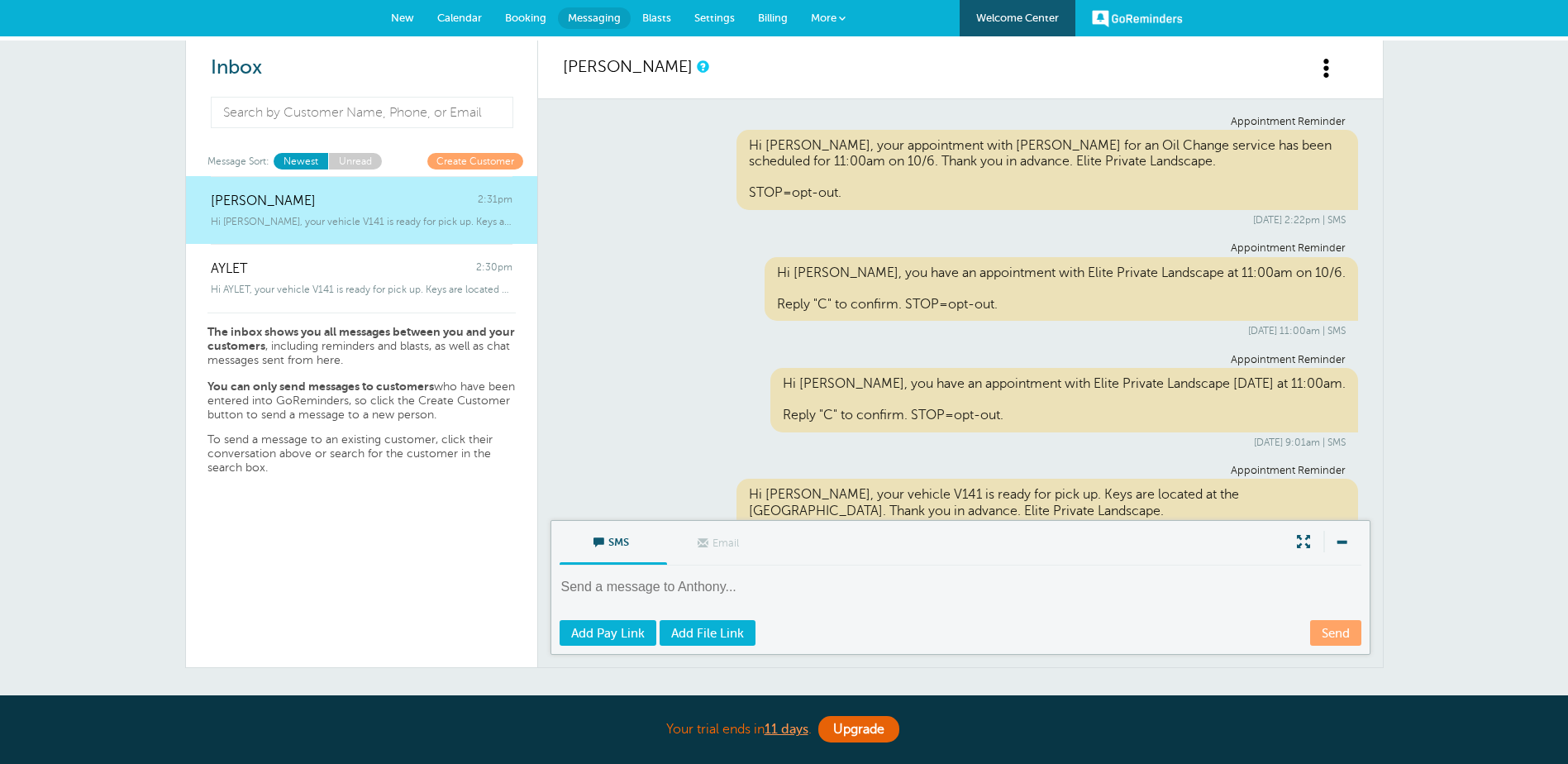
scroll to position [72, 0]
